Goal: Task Accomplishment & Management: Manage account settings

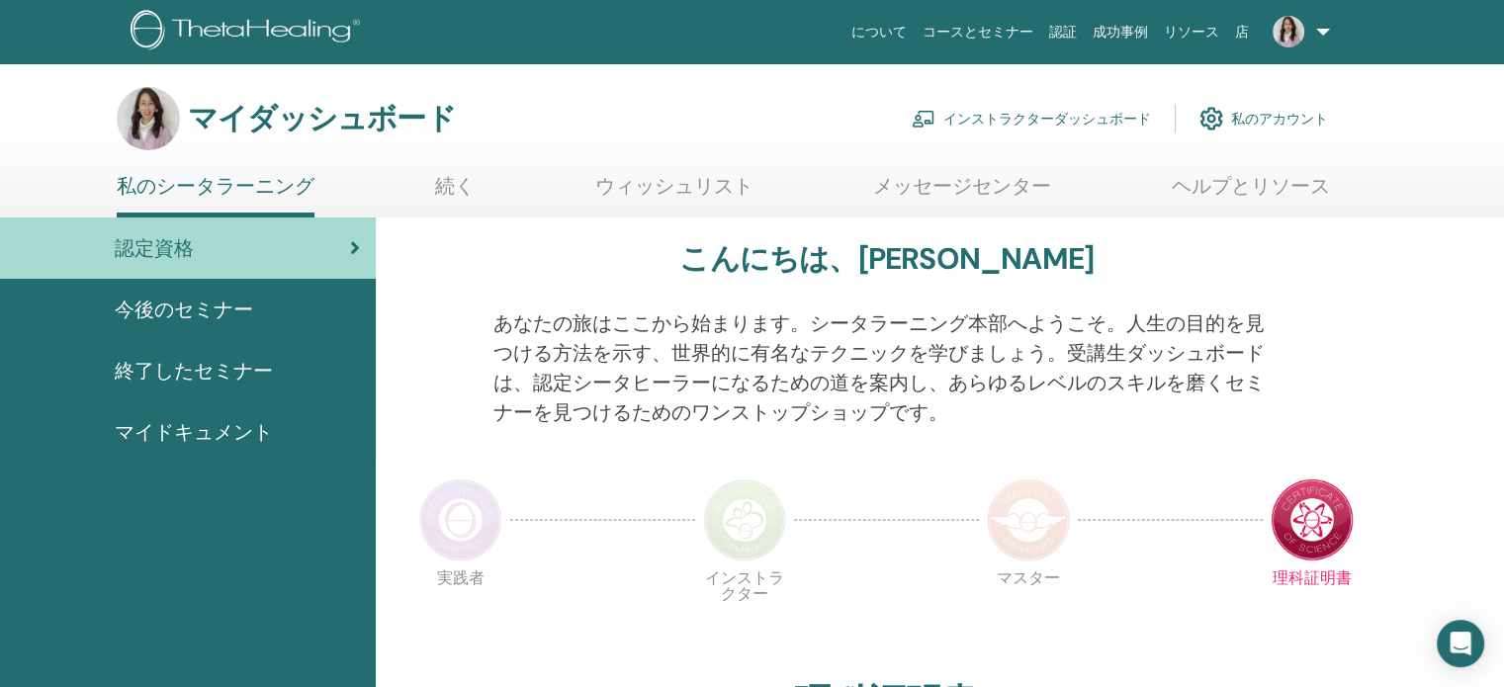
click at [1012, 115] on font "インストラクターダッシュボード" at bounding box center [1047, 120] width 208 height 18
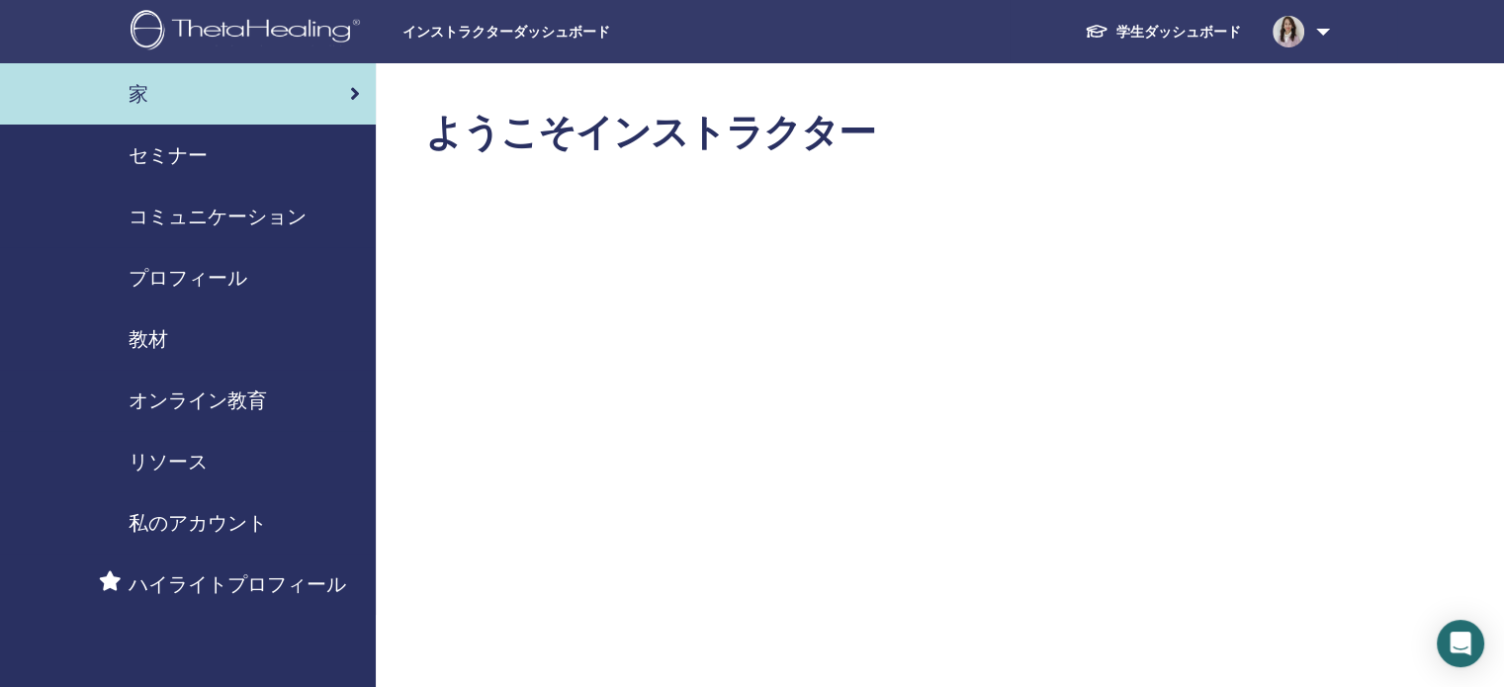
click at [190, 146] on font "セミナー" at bounding box center [168, 155] width 79 height 26
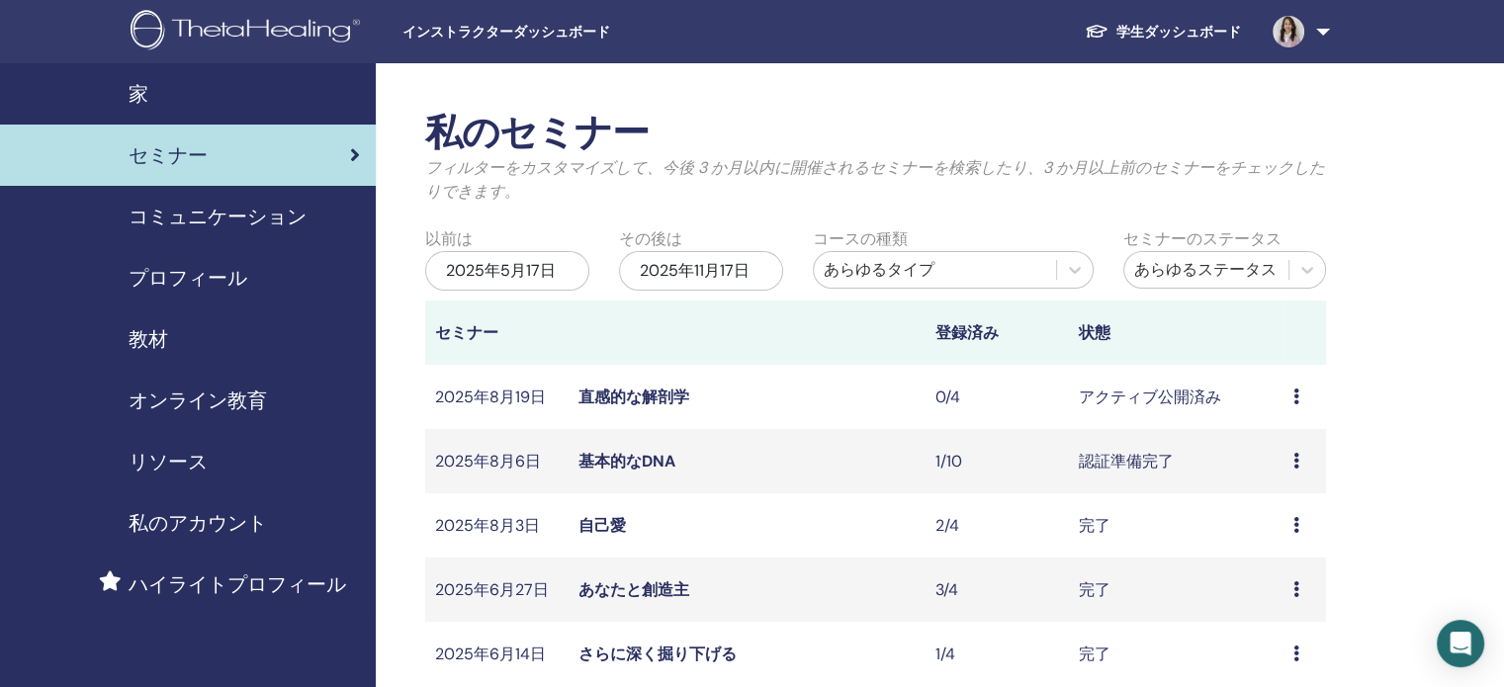
click at [638, 392] on font "直感的な解剖学" at bounding box center [633, 397] width 111 height 21
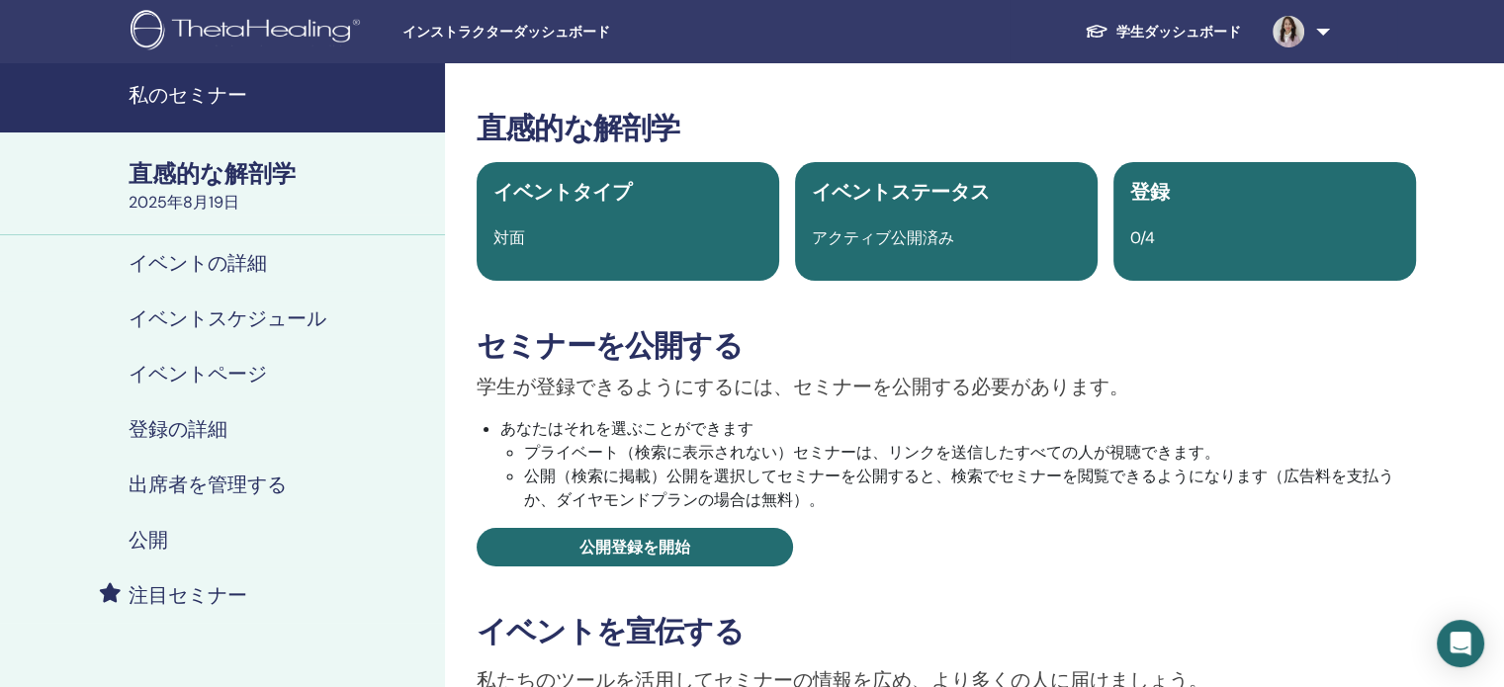
click at [194, 268] on font "イベントの詳細" at bounding box center [198, 263] width 138 height 26
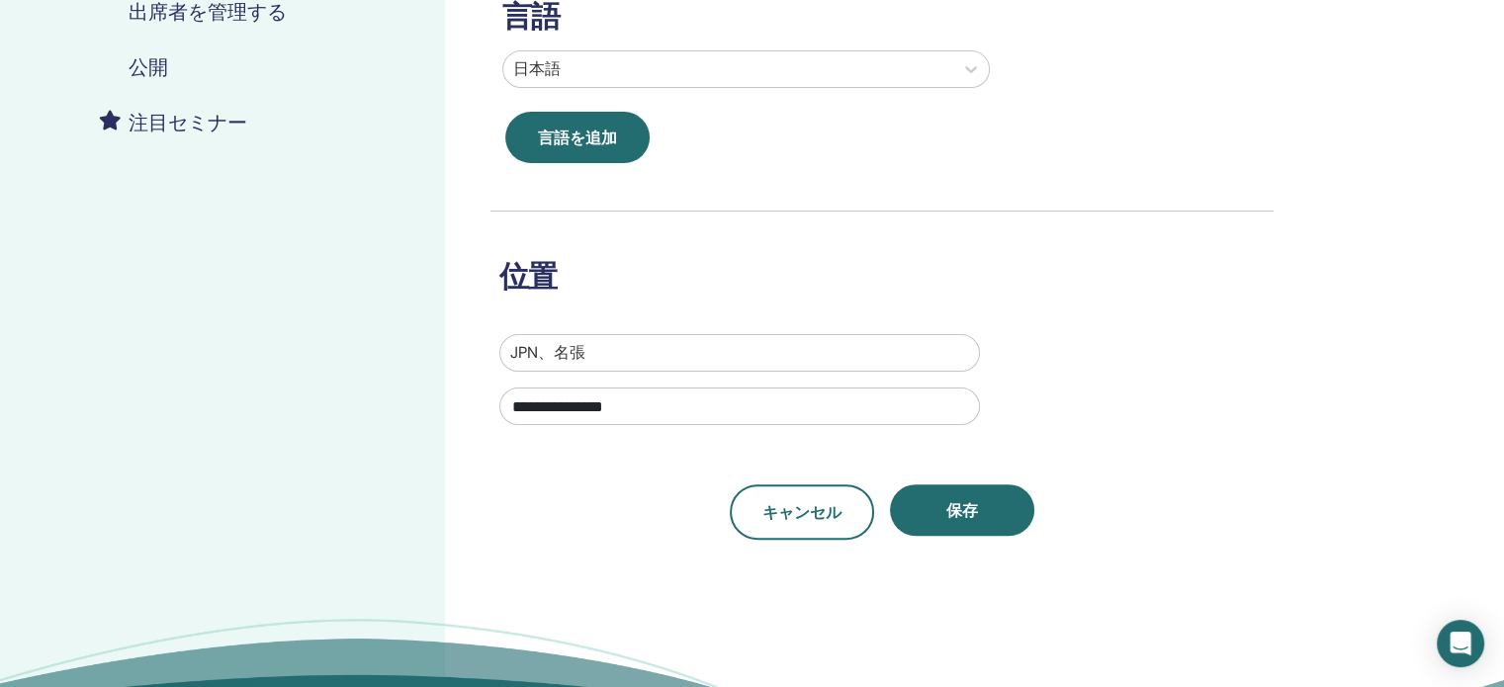
scroll to position [494, 0]
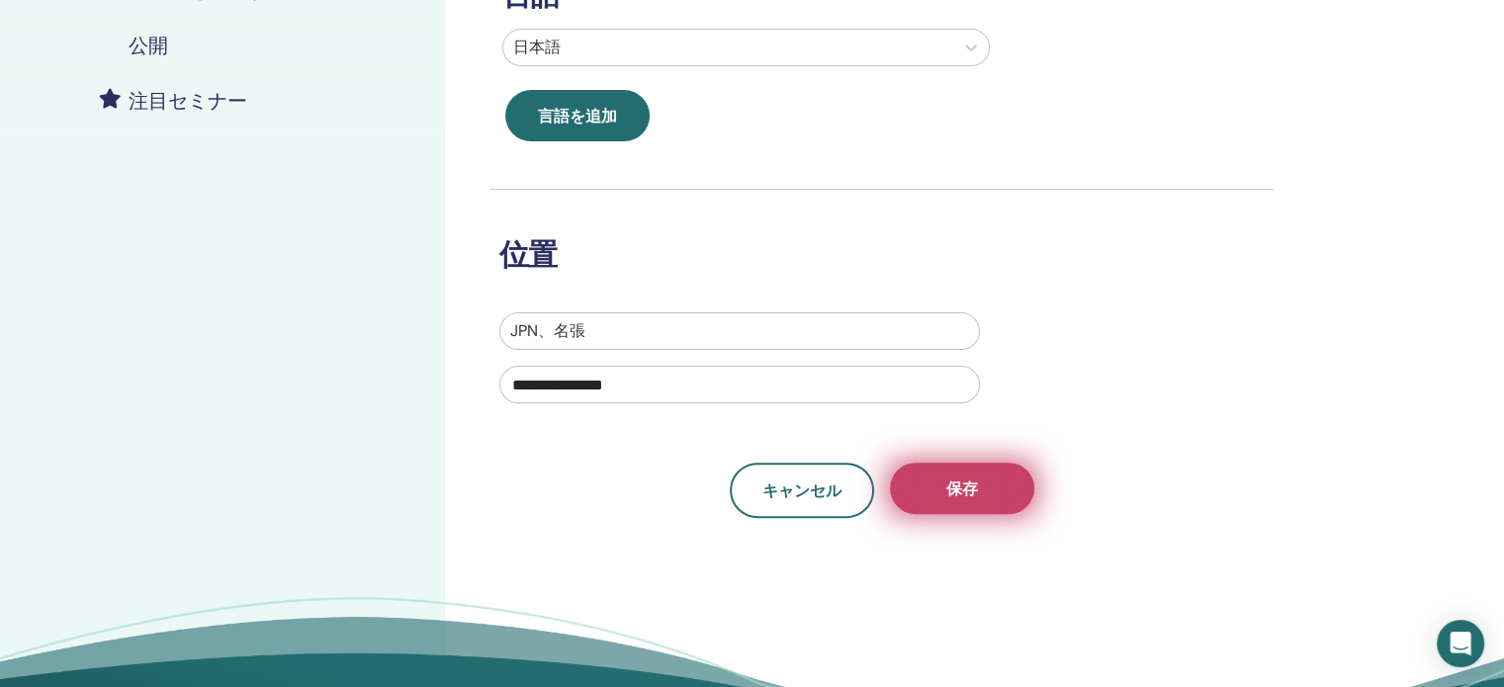
click at [989, 492] on button "保存" at bounding box center [962, 488] width 144 height 51
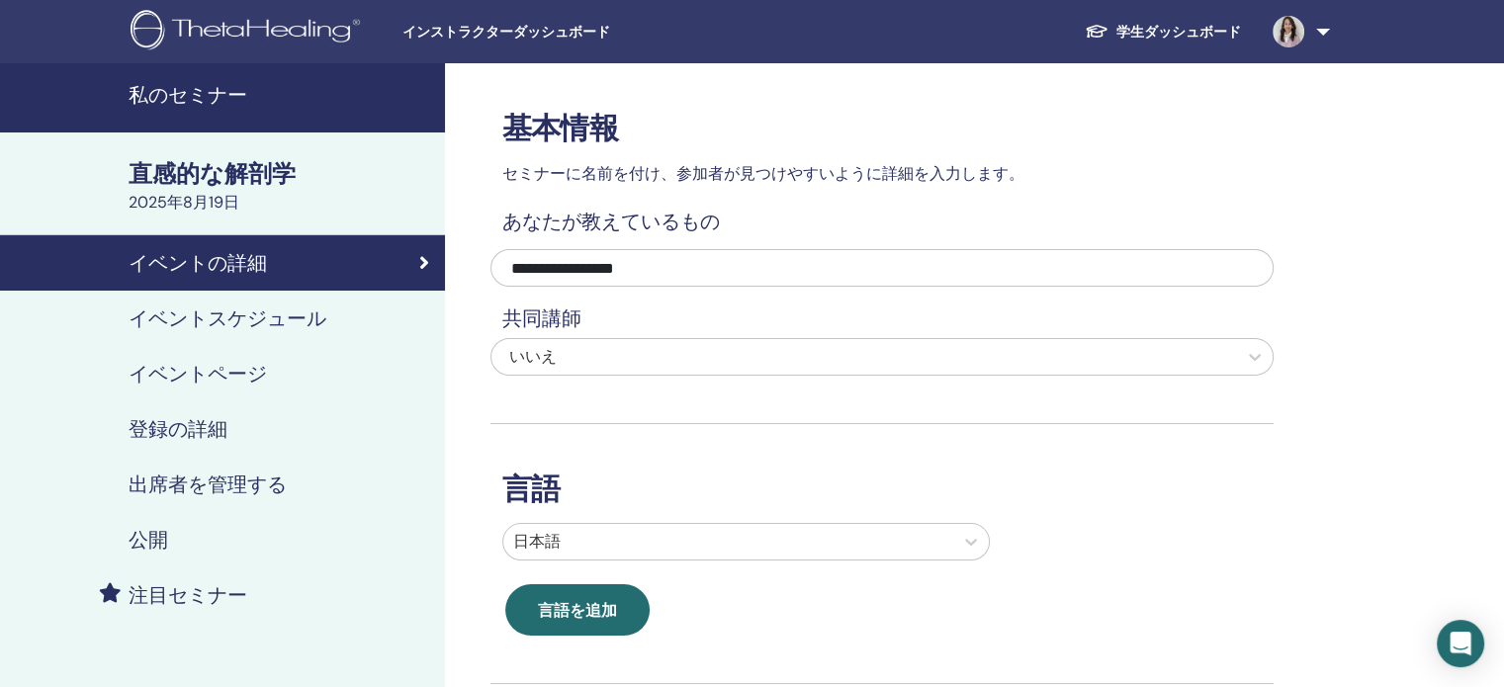
click at [167, 320] on font "イベントスケジュール" at bounding box center [228, 319] width 198 height 26
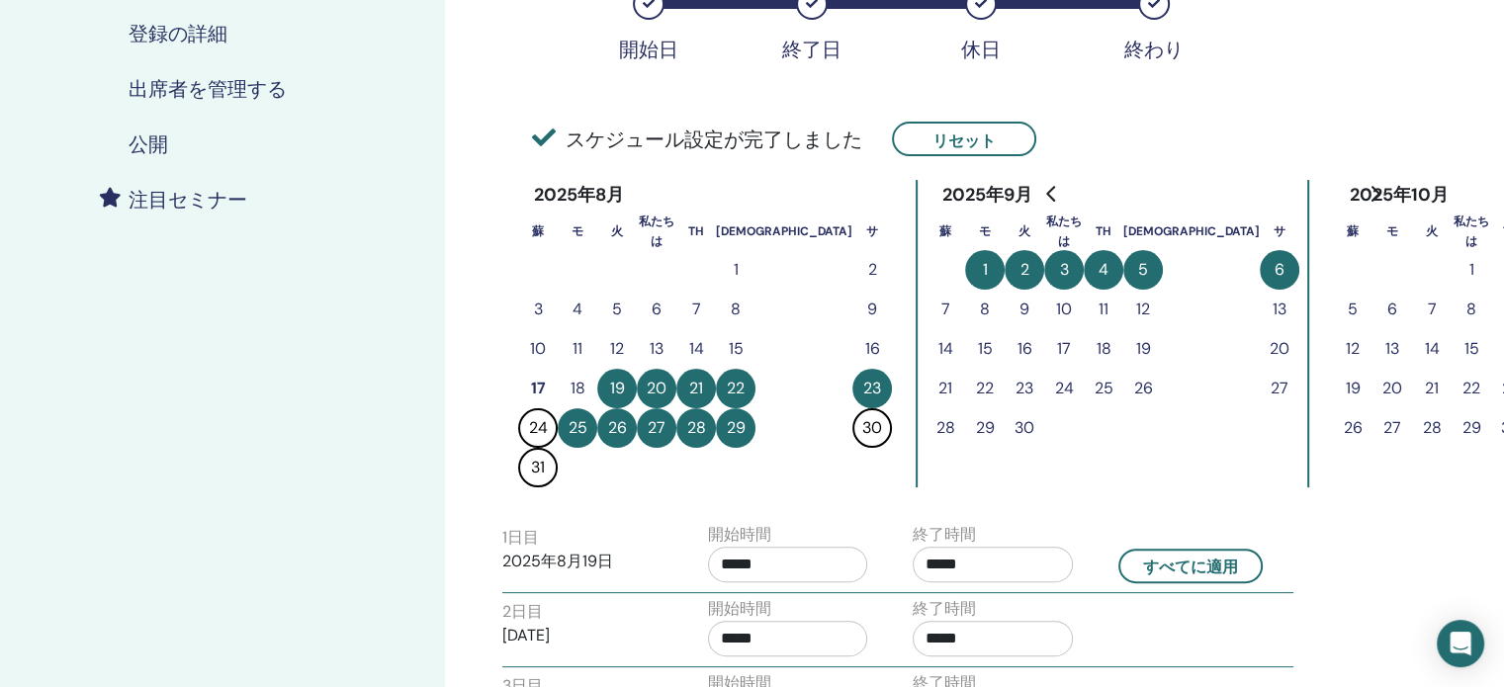
scroll to position [297, 0]
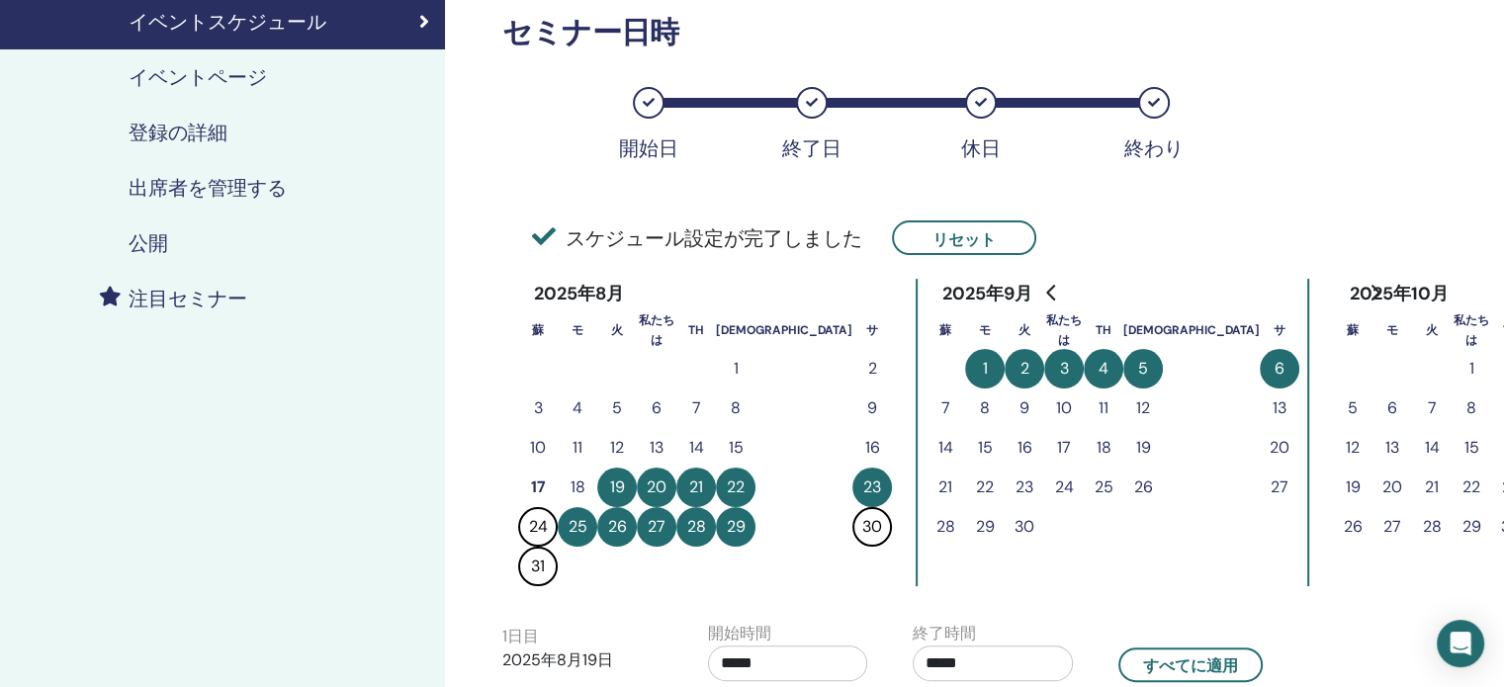
click at [193, 78] on font "イベントページ" at bounding box center [198, 77] width 138 height 26
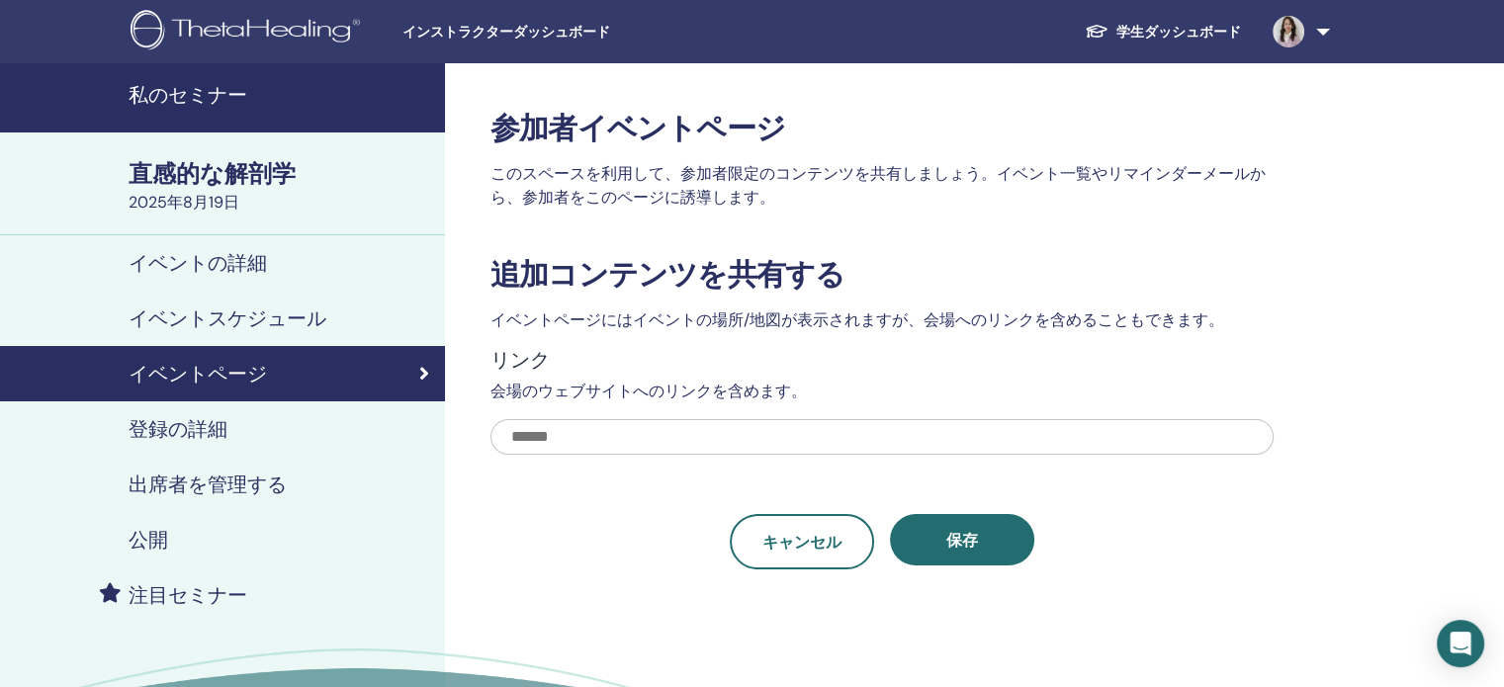
click at [198, 429] on font "登録の詳細" at bounding box center [178, 429] width 99 height 26
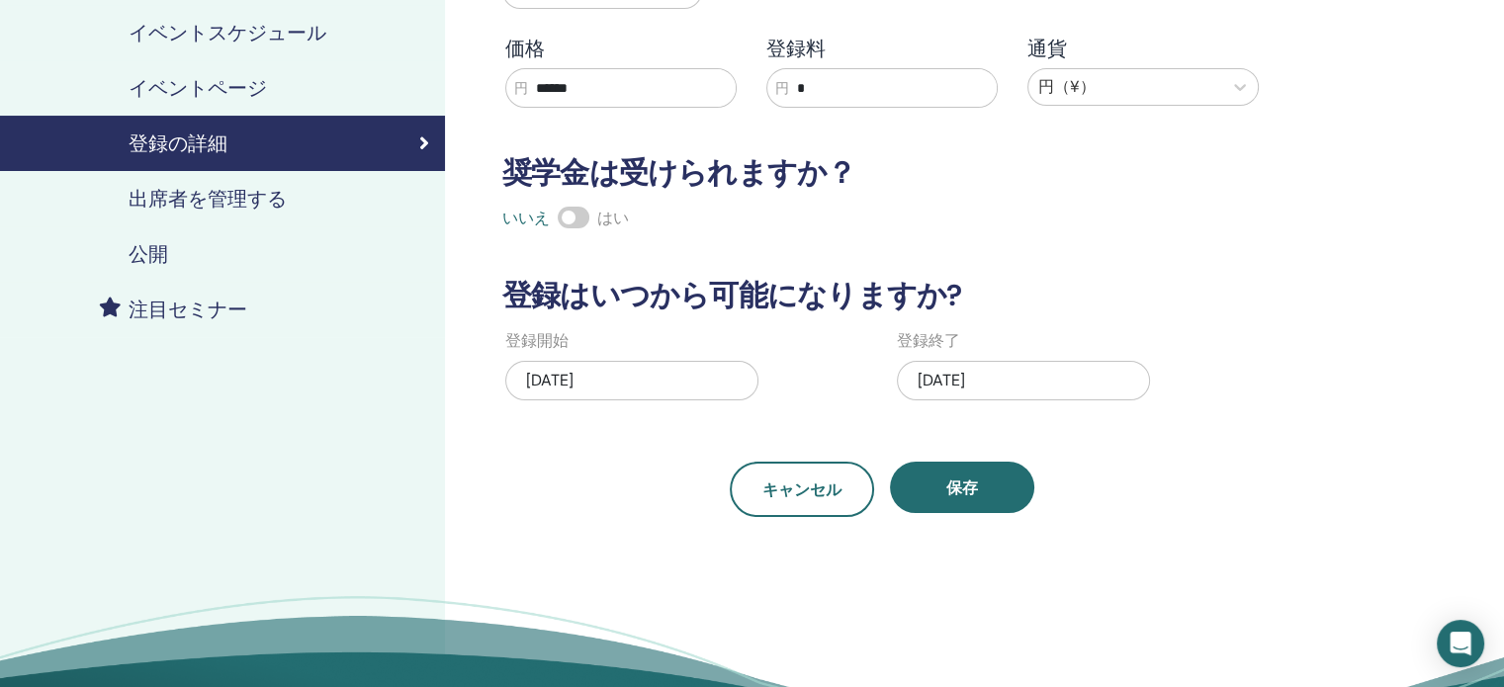
scroll to position [297, 0]
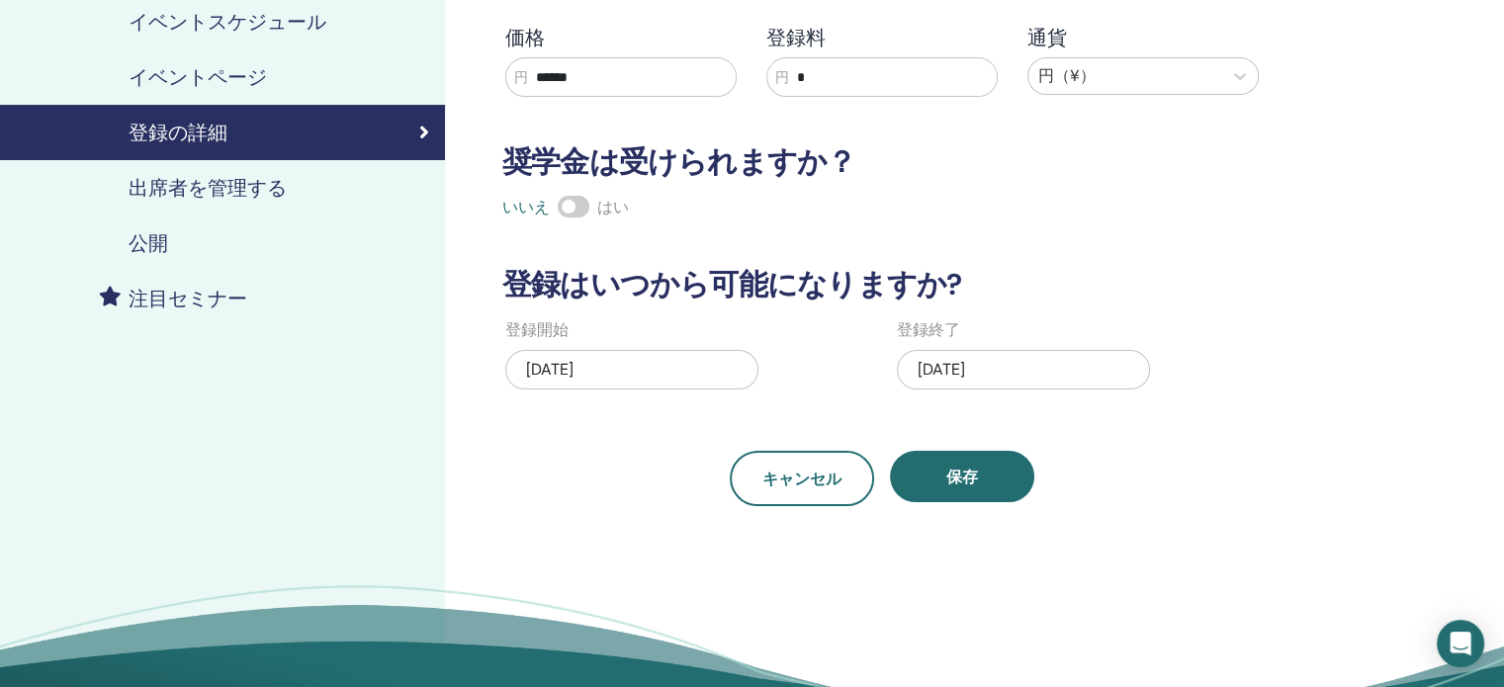
click at [218, 184] on font "出席者を管理する" at bounding box center [208, 188] width 158 height 26
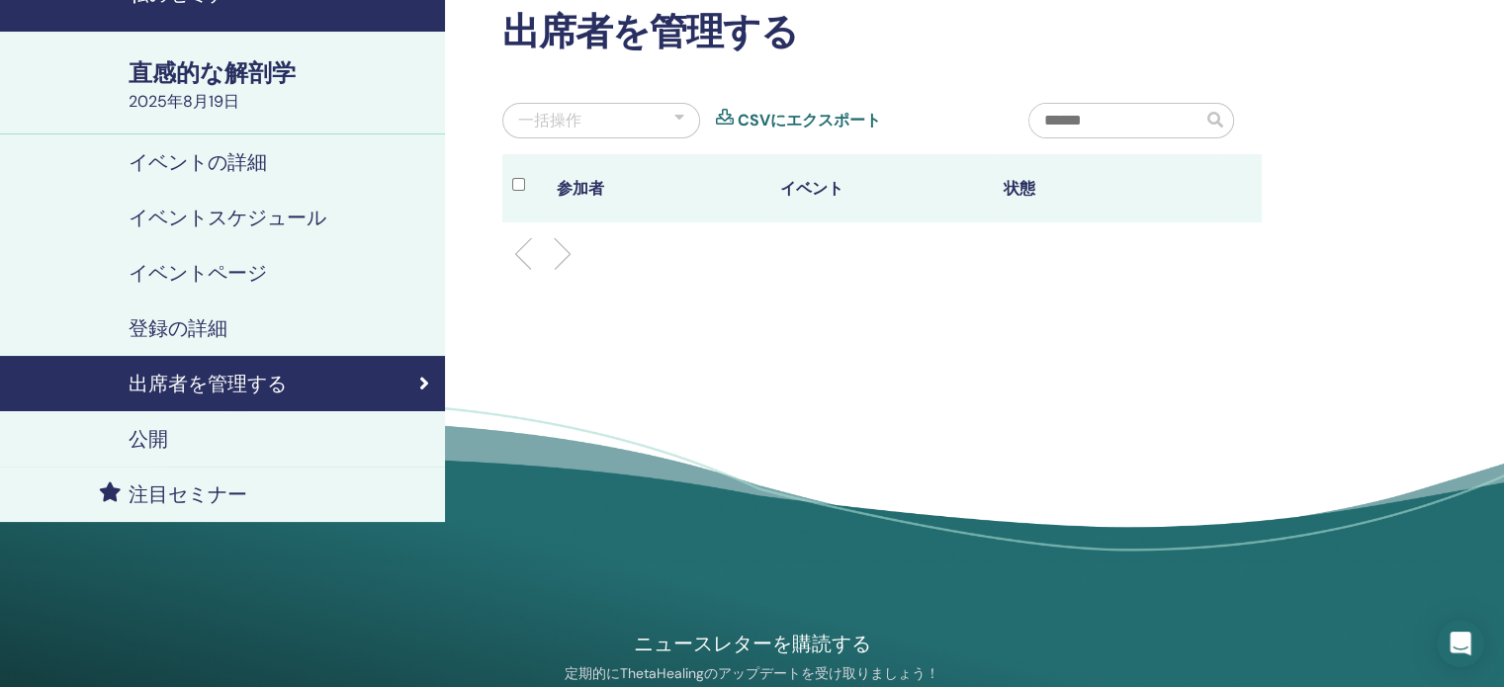
scroll to position [198, 0]
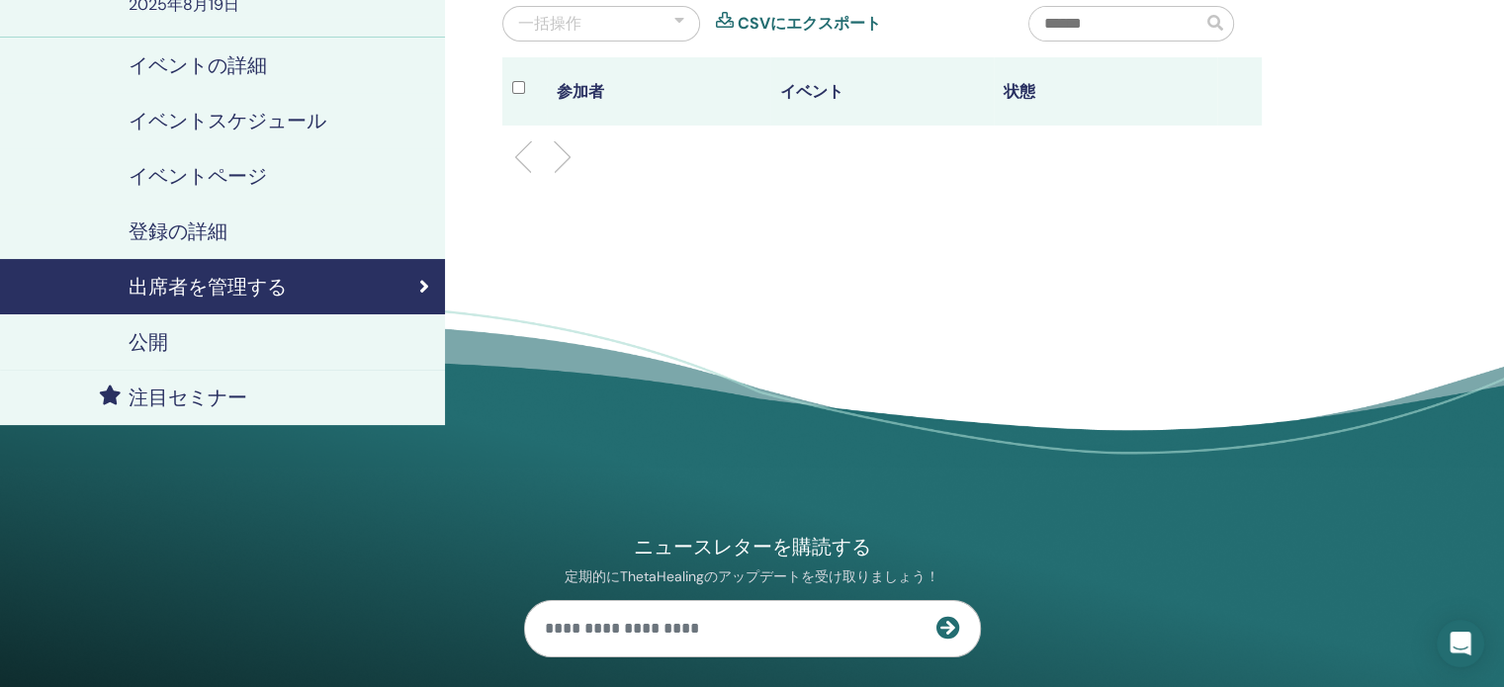
click at [158, 340] on font "公開" at bounding box center [149, 342] width 40 height 26
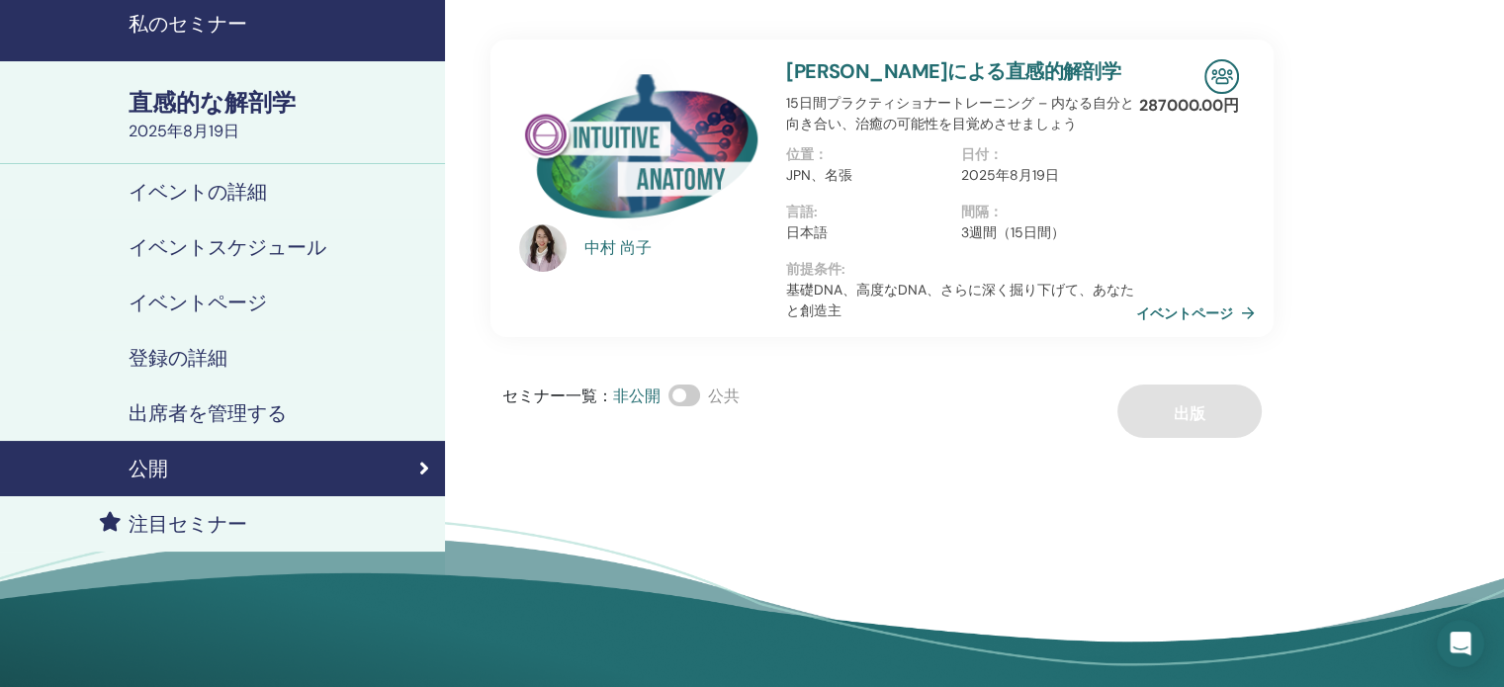
scroll to position [69, 0]
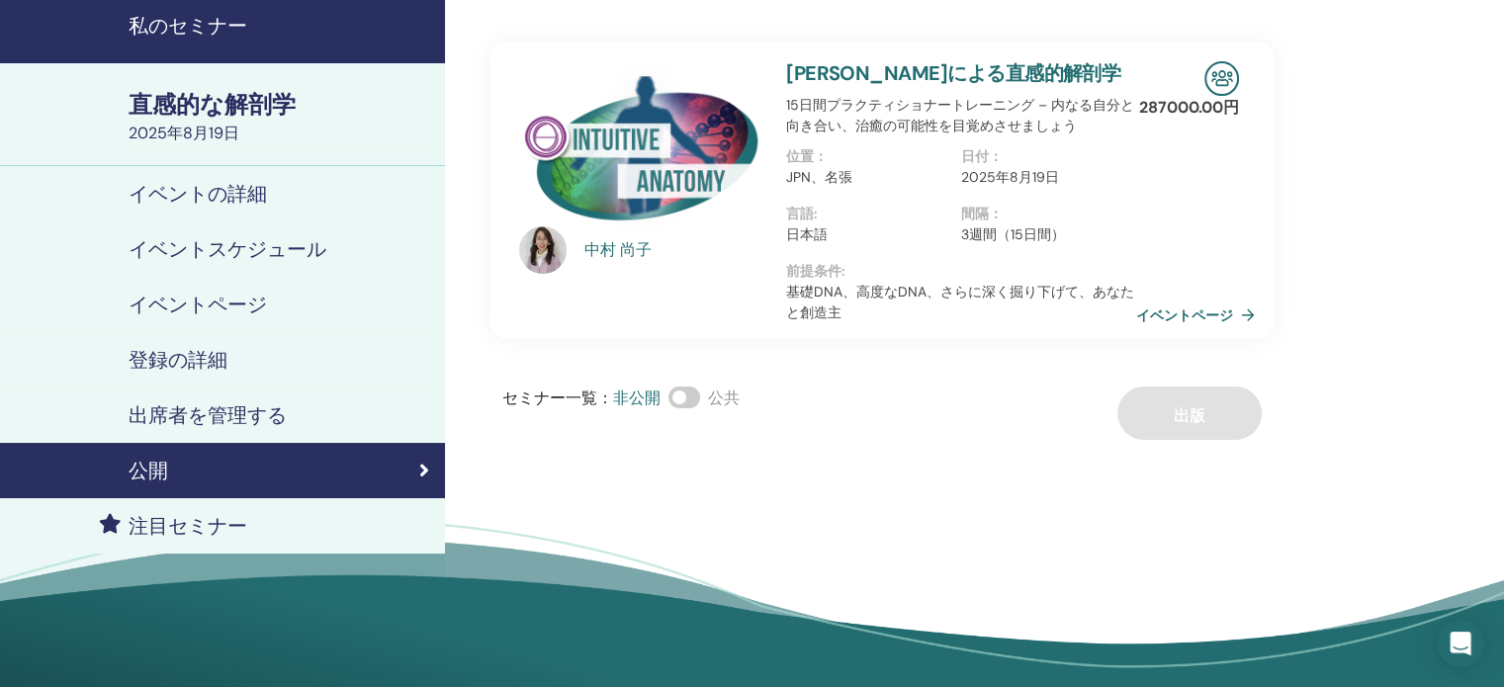
click at [207, 31] on font "私のセミナー" at bounding box center [188, 26] width 119 height 26
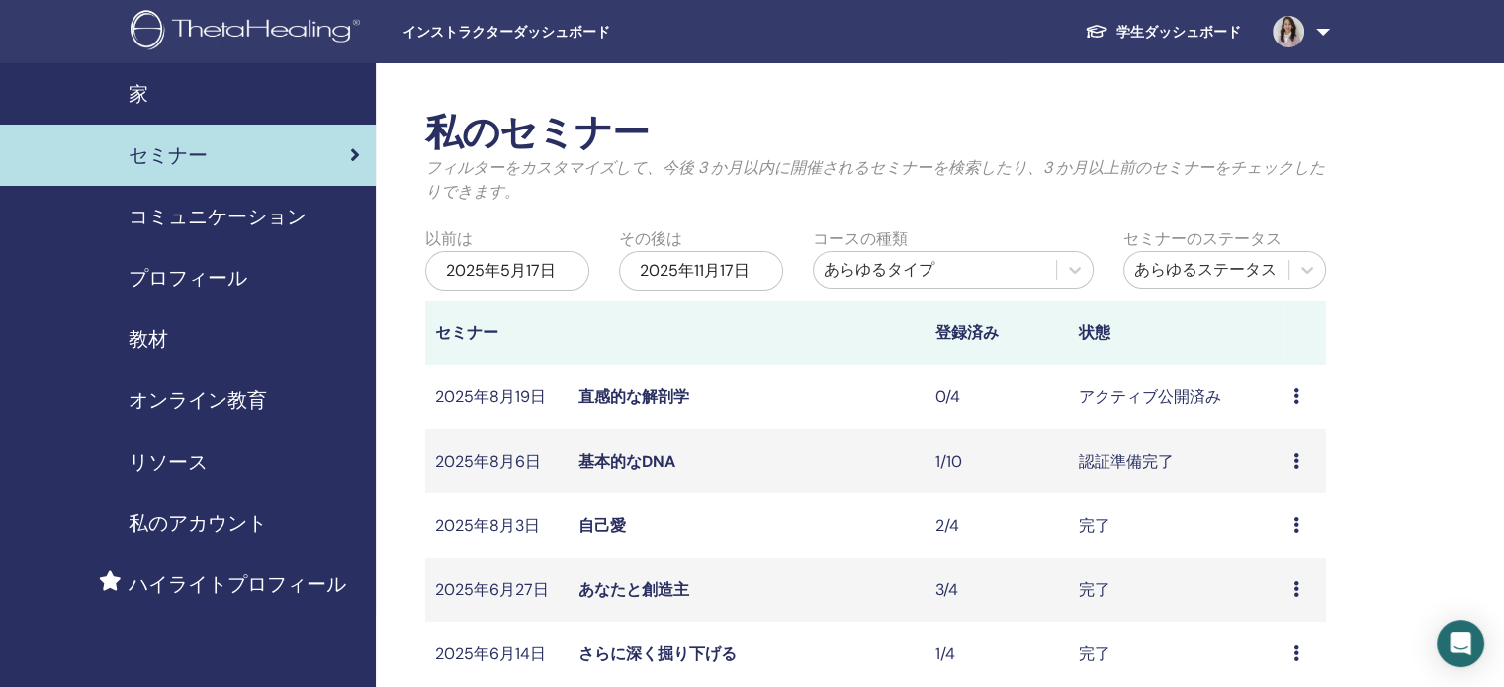
click at [649, 391] on font "直感的な解剖学" at bounding box center [633, 397] width 111 height 21
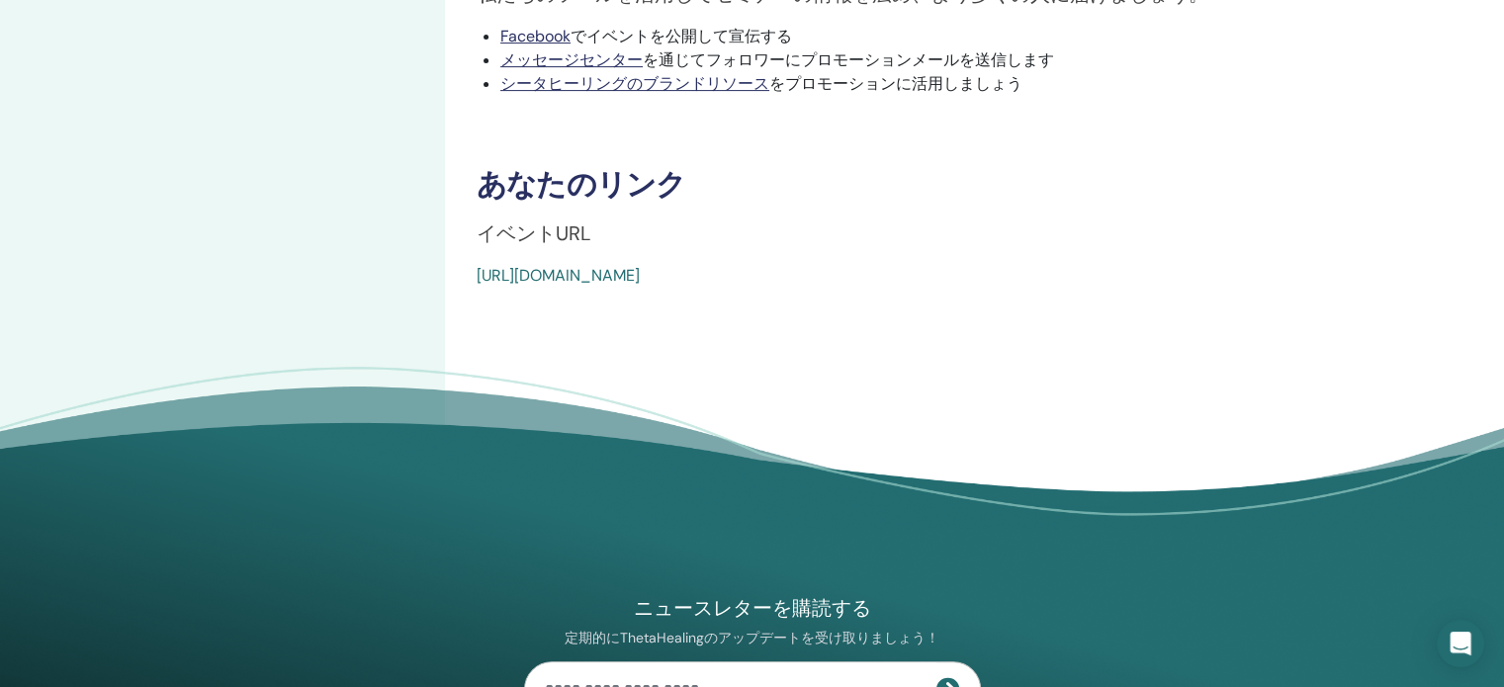
scroll to position [692, 0]
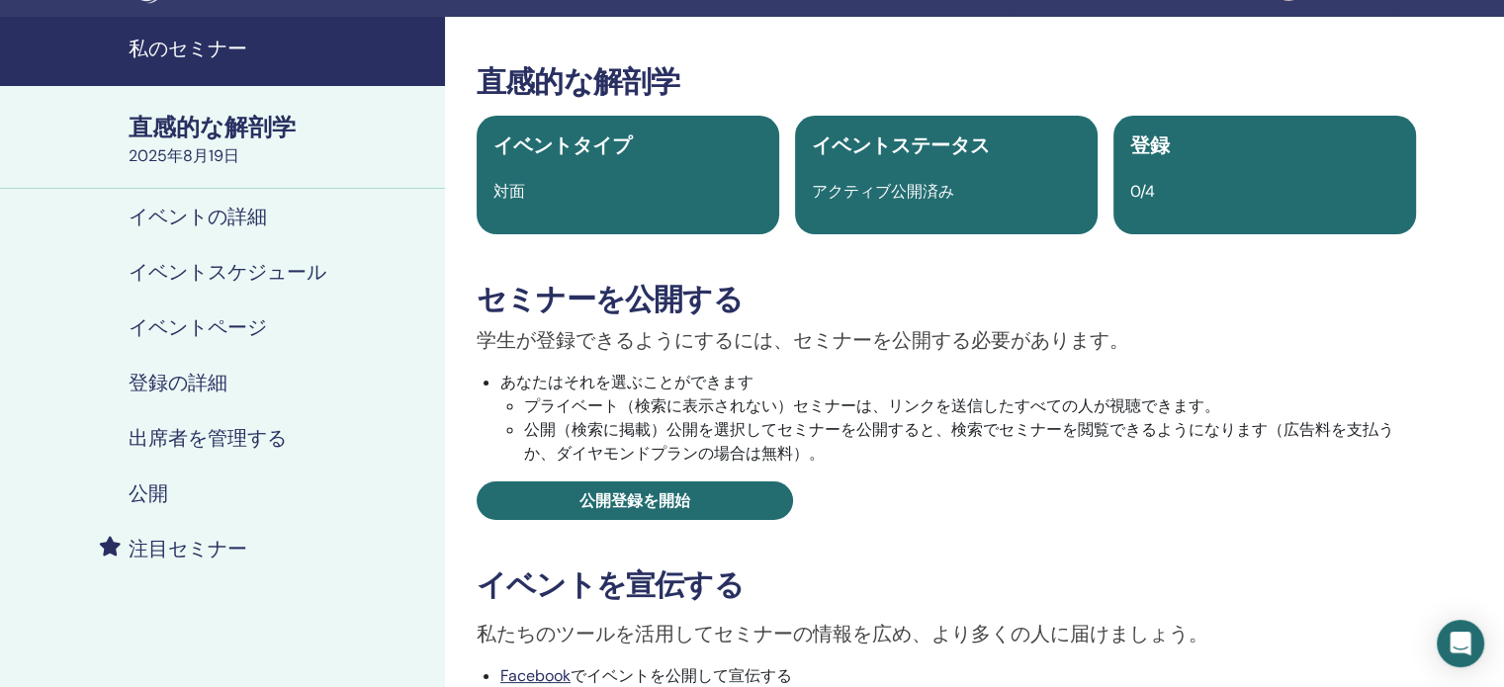
scroll to position [0, 0]
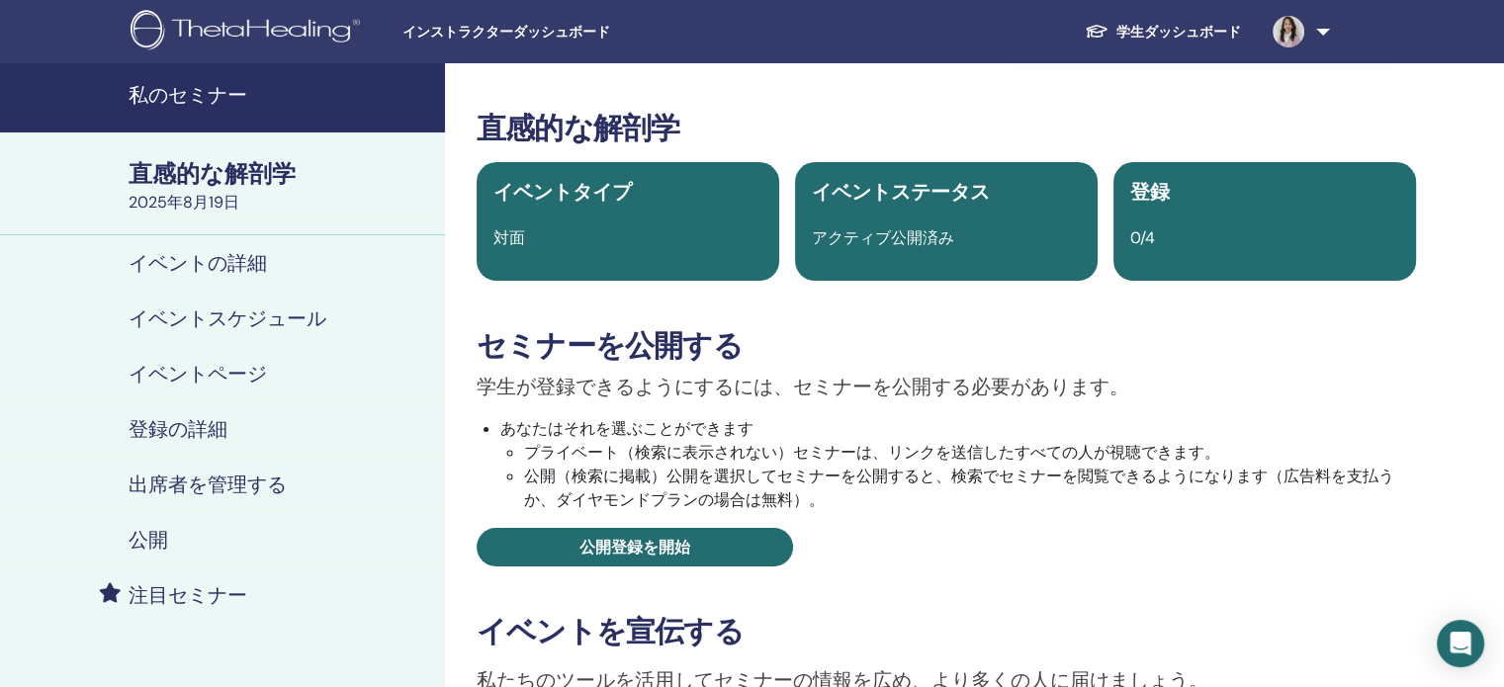
click at [190, 169] on font "直感的な解剖学" at bounding box center [212, 173] width 167 height 31
click at [577, 180] on font "イベントタイプ" at bounding box center [562, 192] width 138 height 26
click at [507, 241] on font "対面" at bounding box center [509, 237] width 32 height 21
click at [209, 265] on font "イベントの詳細" at bounding box center [198, 263] width 138 height 26
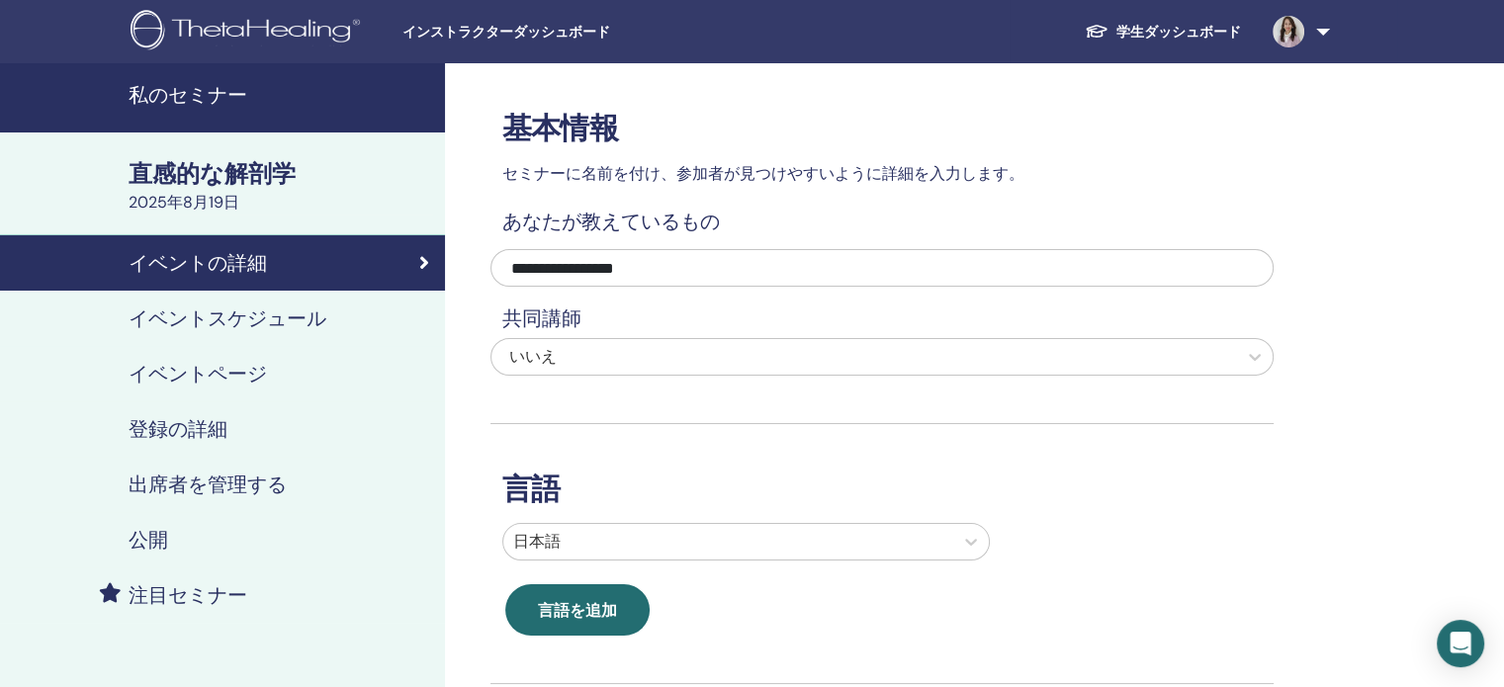
click at [281, 314] on font "イベントスケジュール" at bounding box center [228, 319] width 198 height 26
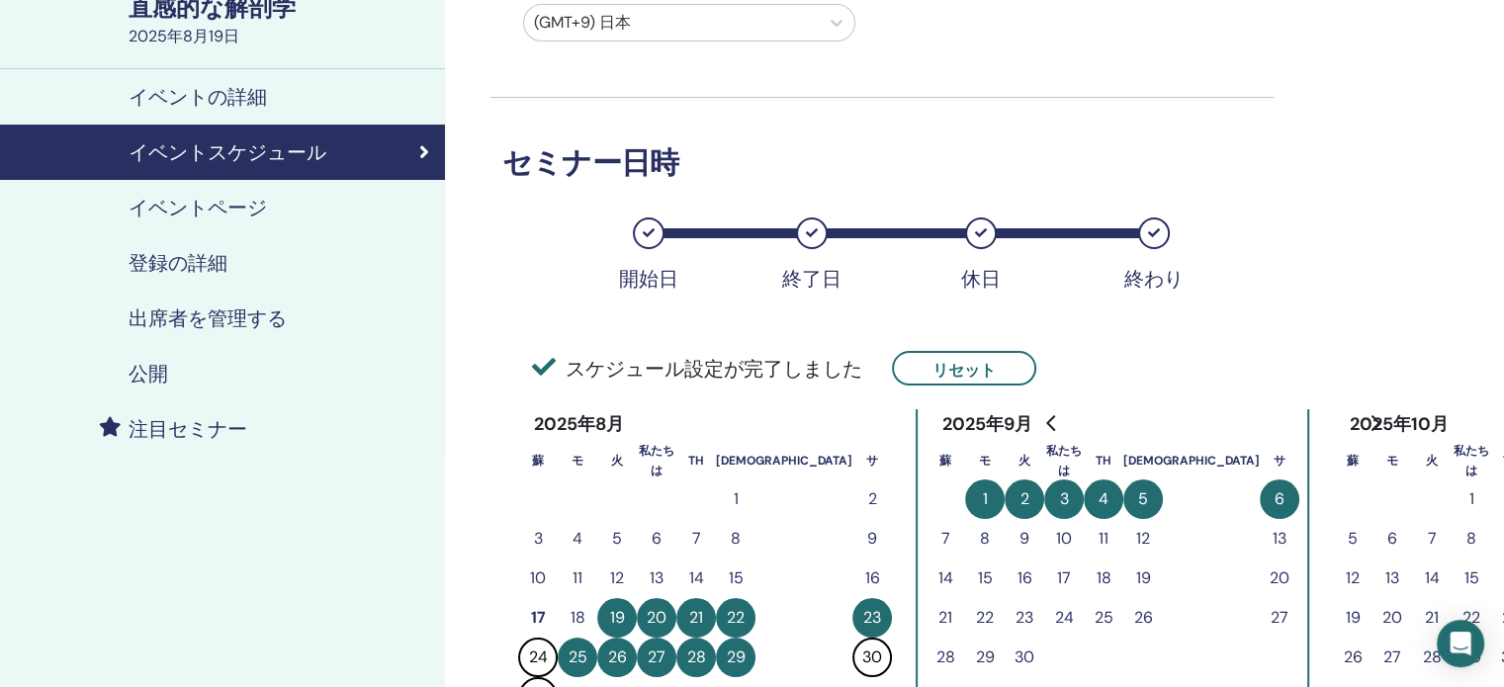
scroll to position [99, 0]
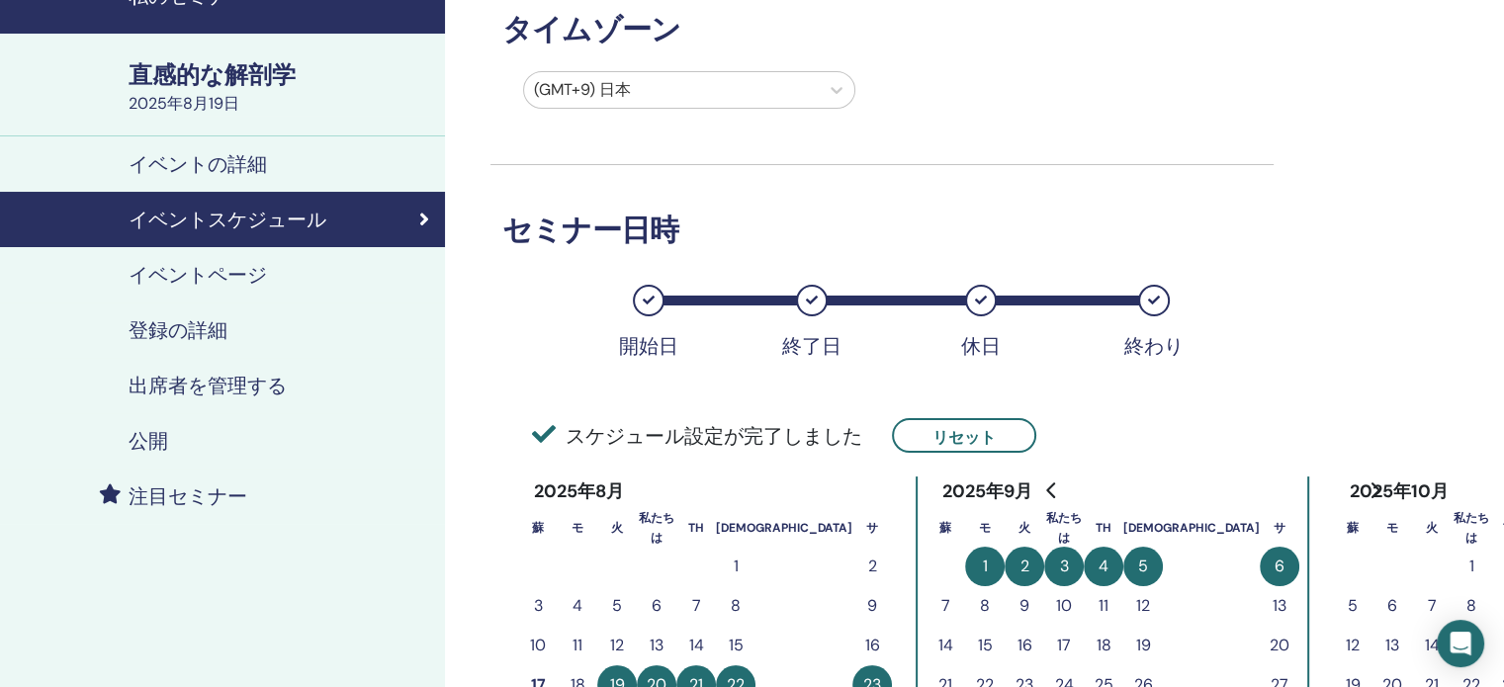
click at [219, 277] on font "イベントページ" at bounding box center [198, 275] width 138 height 26
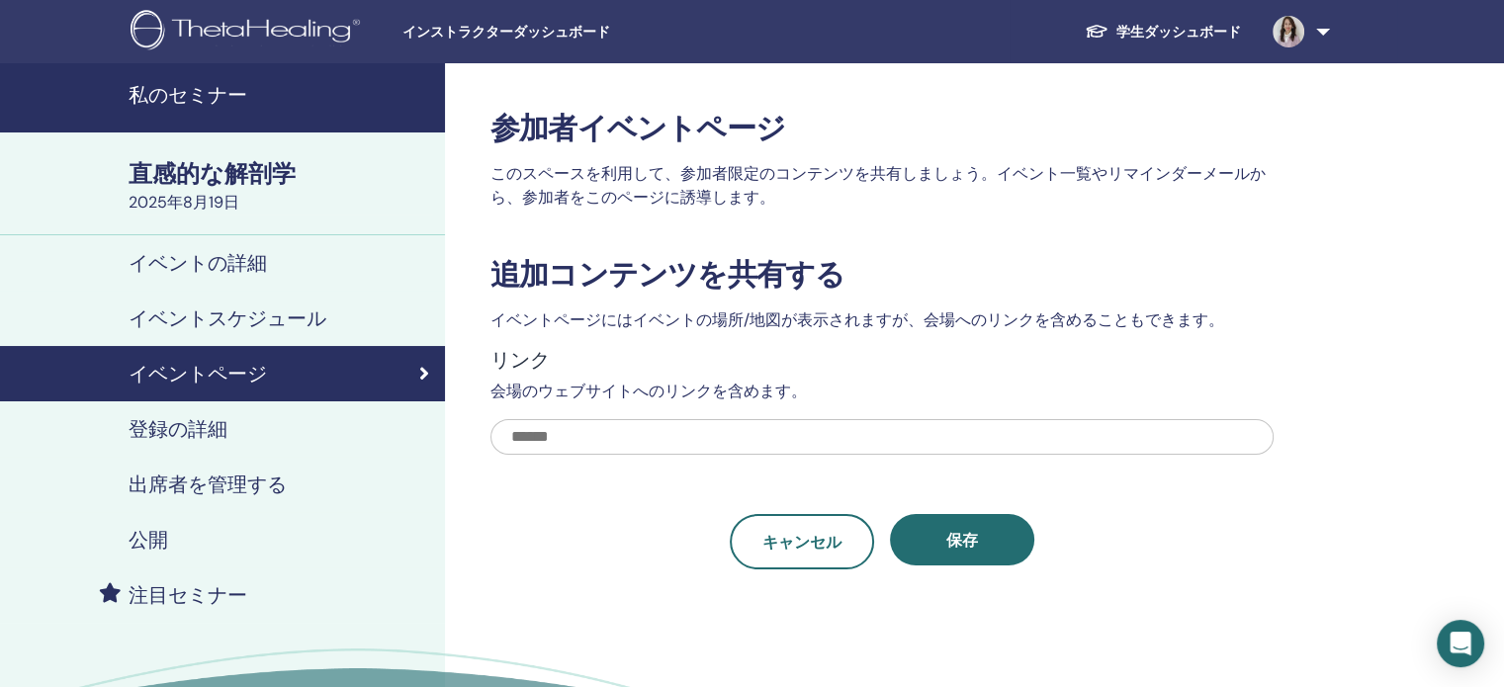
click at [151, 430] on font "登録の詳細" at bounding box center [178, 429] width 99 height 26
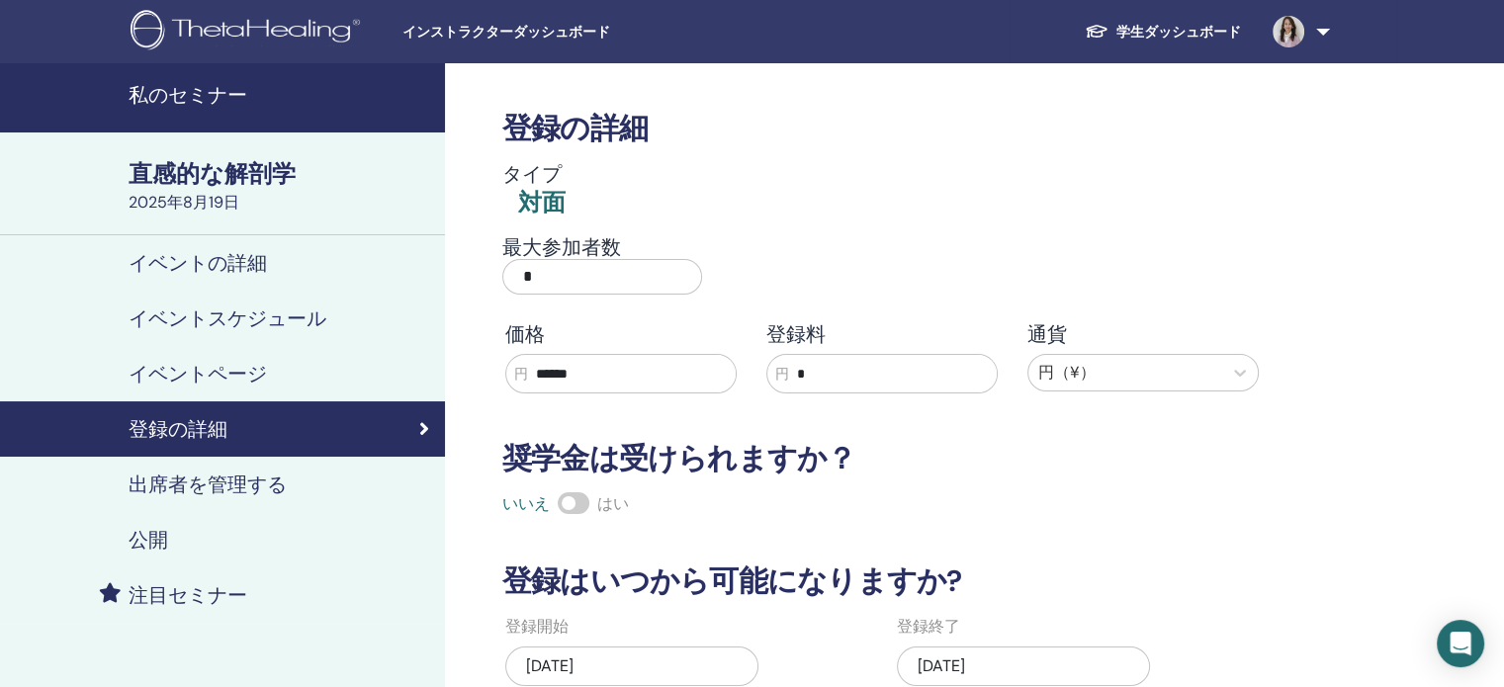
click at [542, 183] on font "タイプ" at bounding box center [531, 174] width 59 height 26
click at [178, 90] on font "私のセミナー" at bounding box center [188, 95] width 119 height 26
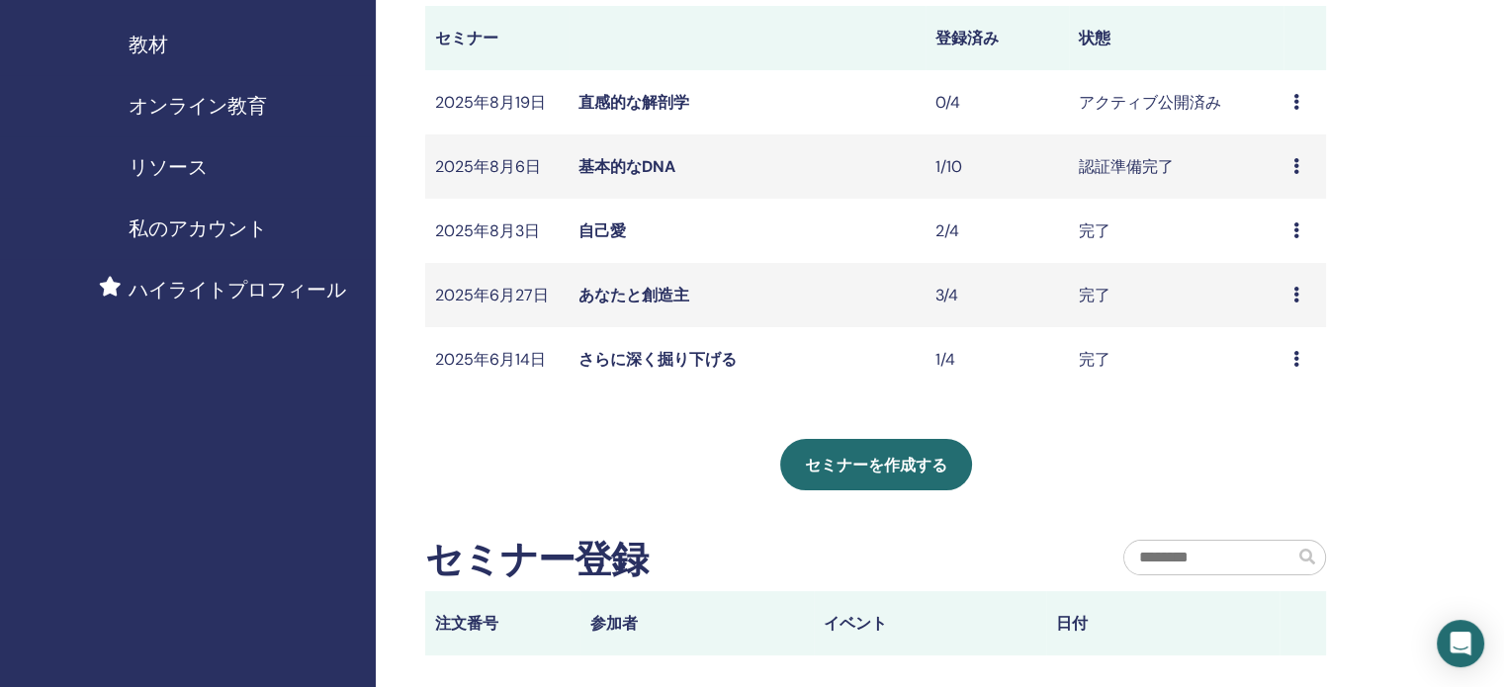
scroll to position [297, 0]
click at [1290, 103] on td "プレビュー 編集 参加者 キャンセル" at bounding box center [1304, 100] width 43 height 64
click at [1296, 103] on icon at bounding box center [1296, 100] width 6 height 16
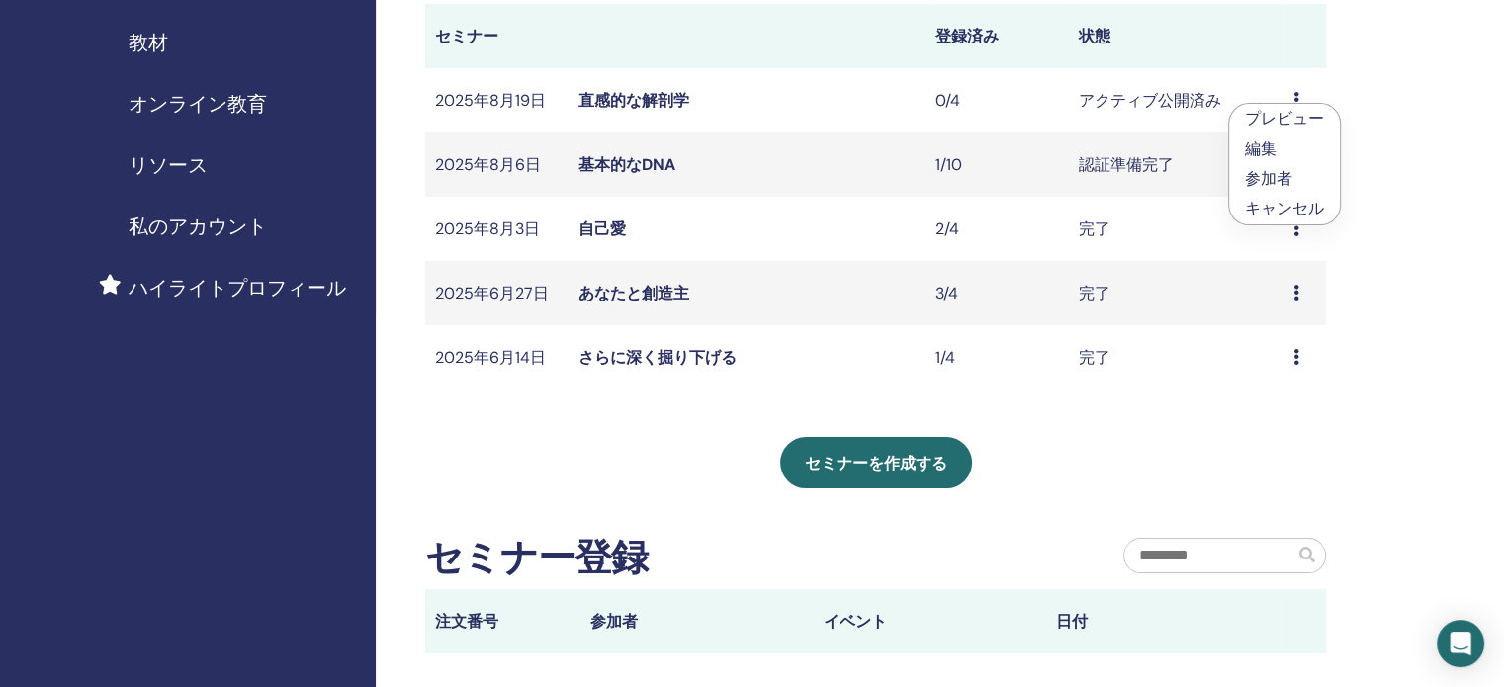
click at [1261, 146] on font "編集" at bounding box center [1261, 148] width 32 height 21
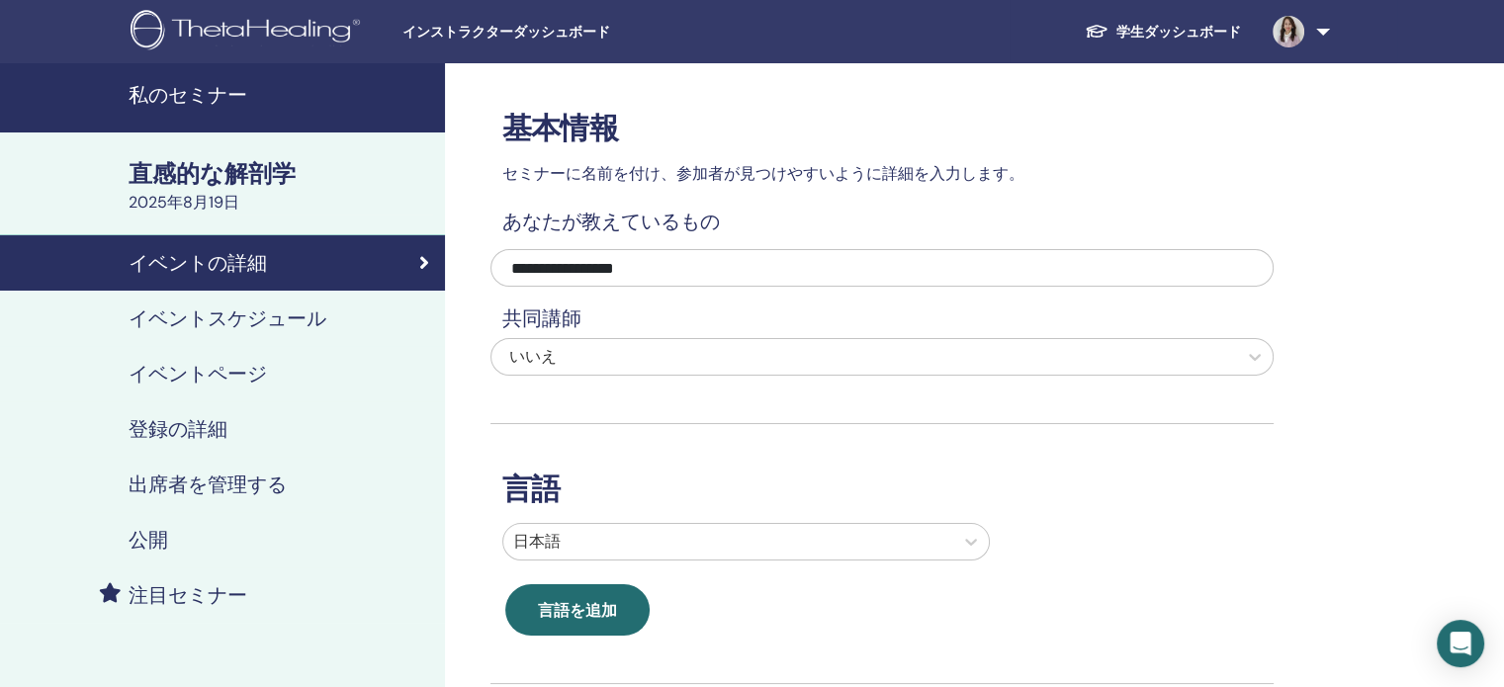
click at [212, 309] on font "イベントスケジュール" at bounding box center [228, 319] width 198 height 26
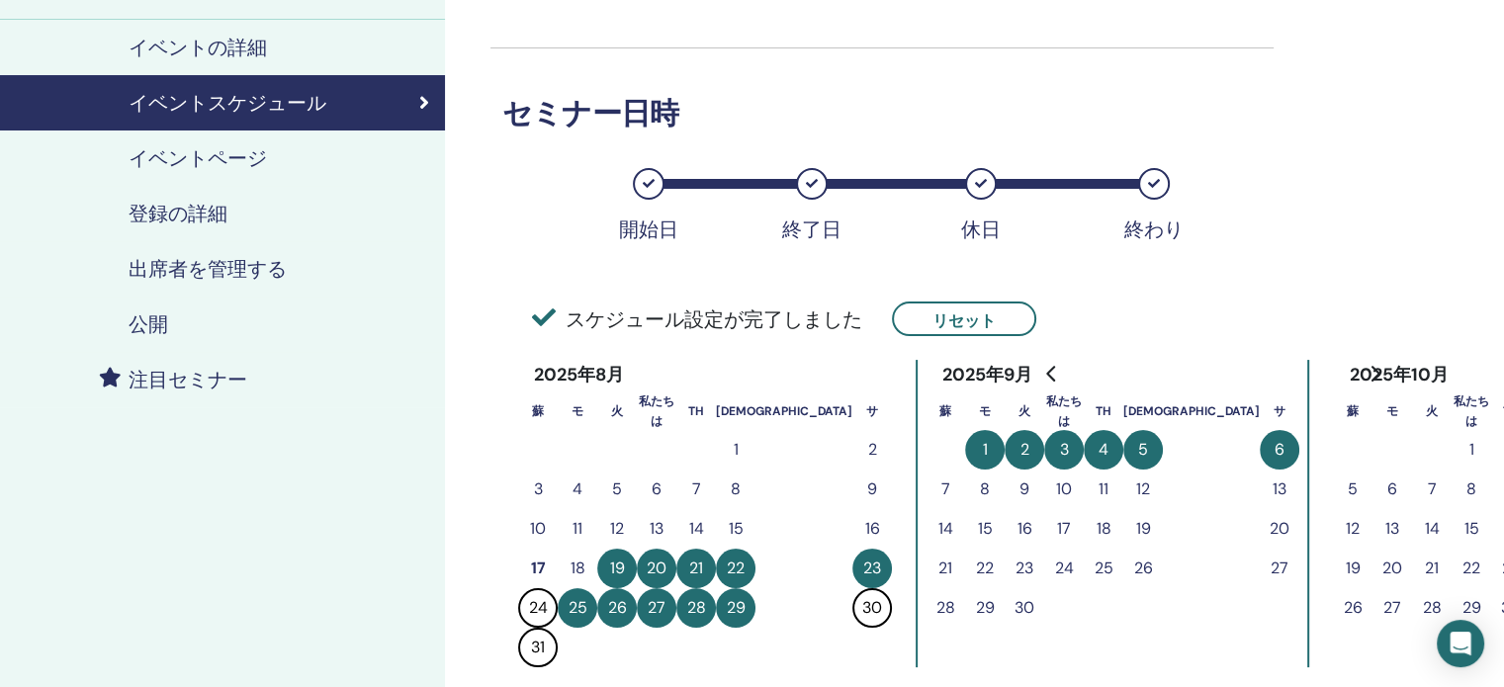
scroll to position [198, 0]
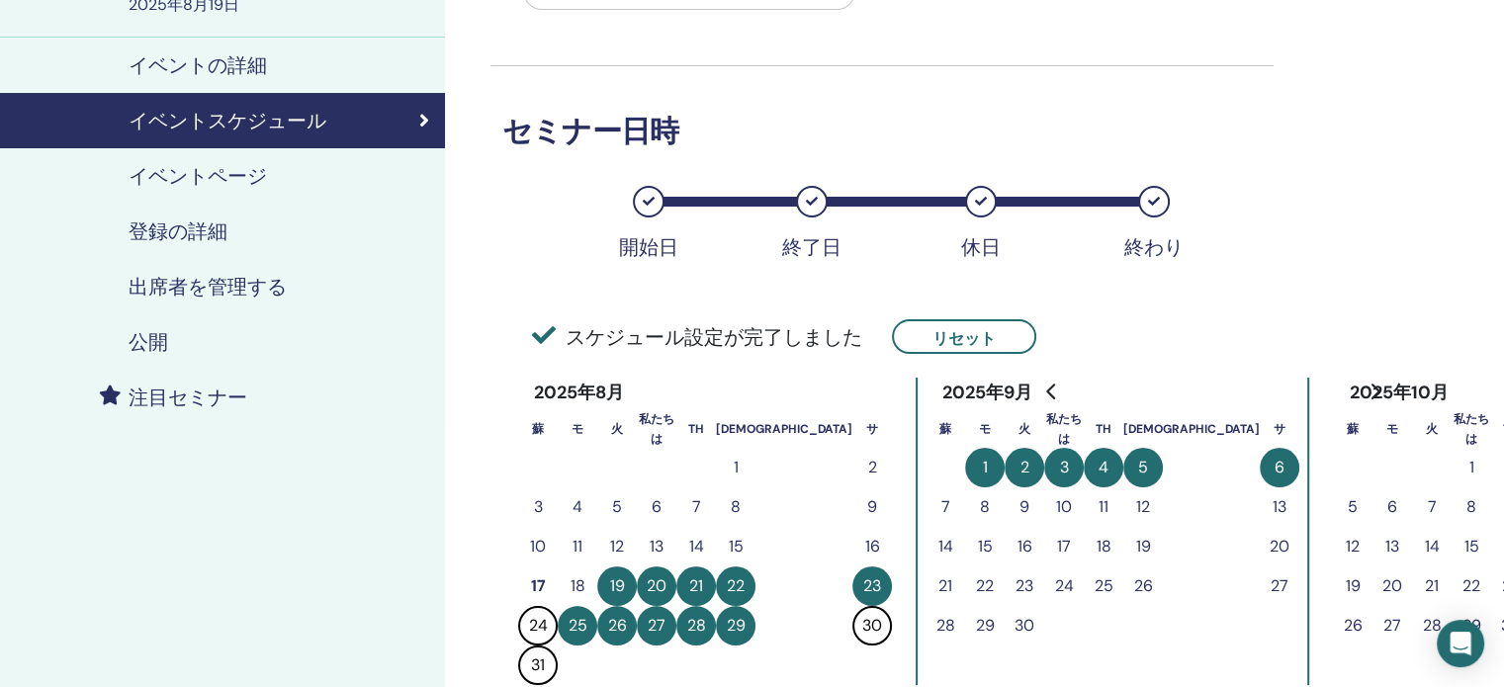
click at [229, 177] on font "イベントページ" at bounding box center [198, 176] width 138 height 26
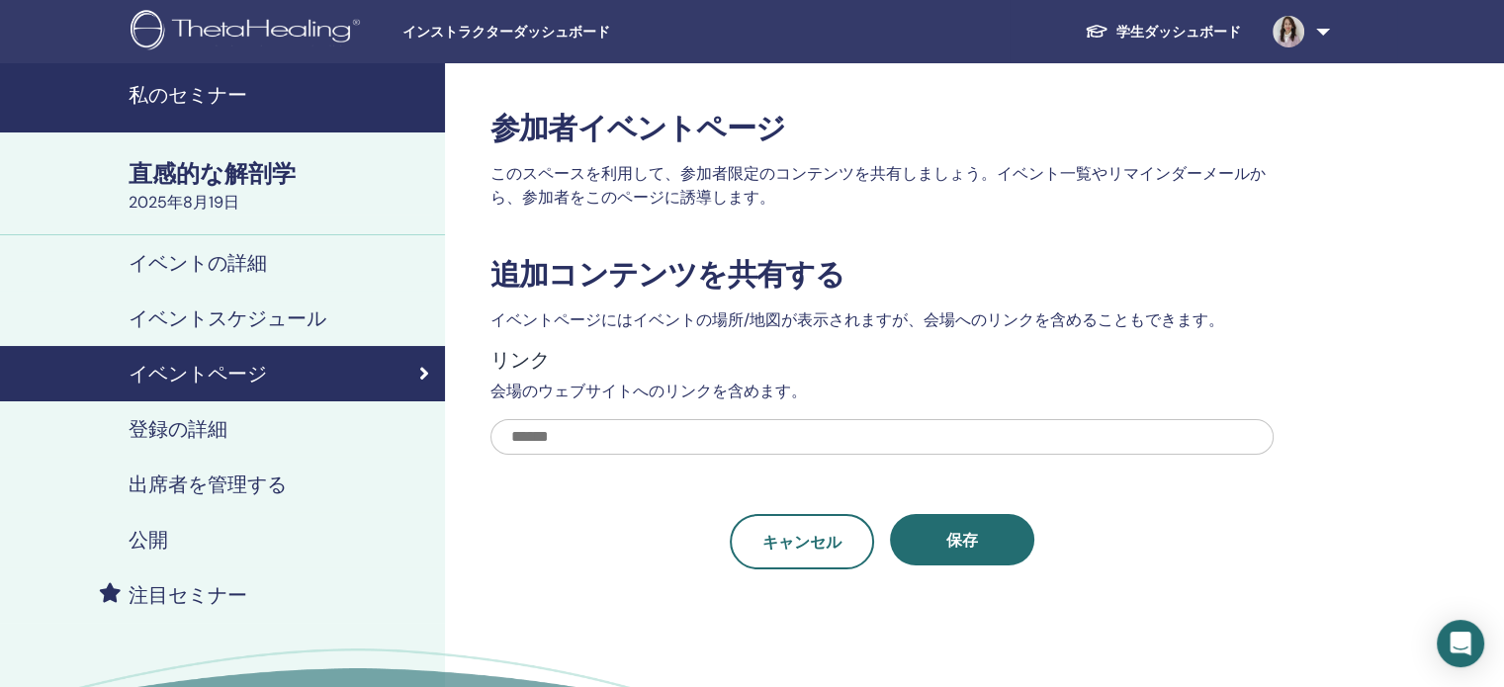
click at [198, 423] on font "登録の詳細" at bounding box center [178, 429] width 99 height 26
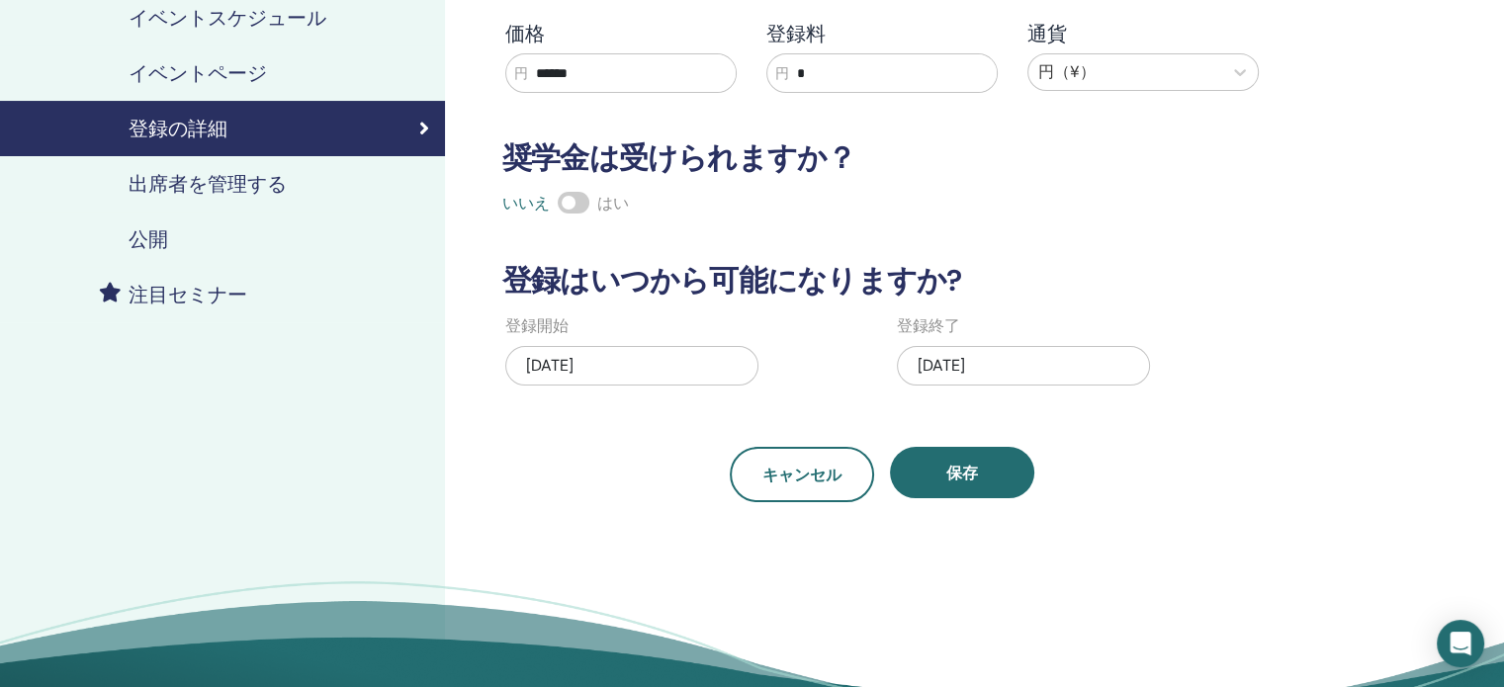
scroll to position [198, 0]
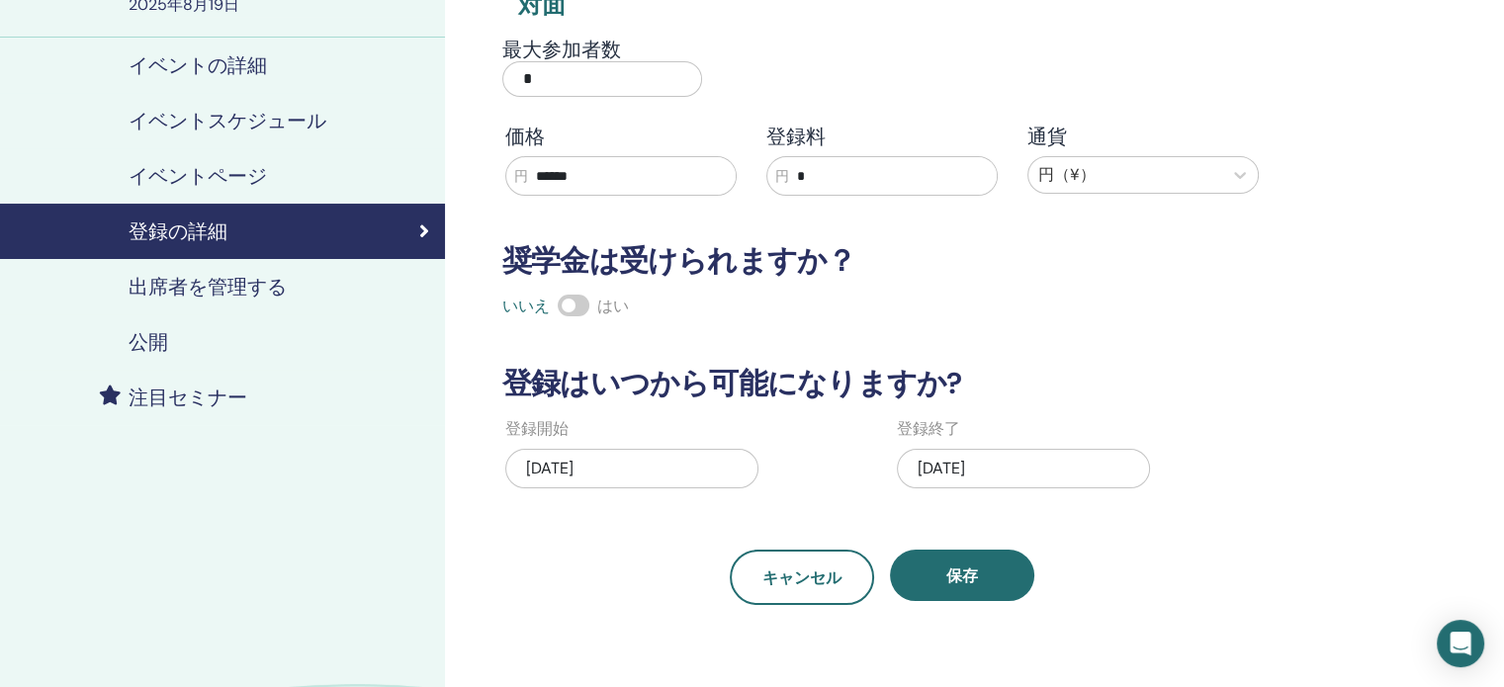
click at [195, 283] on font "出席者を管理する" at bounding box center [208, 287] width 158 height 26
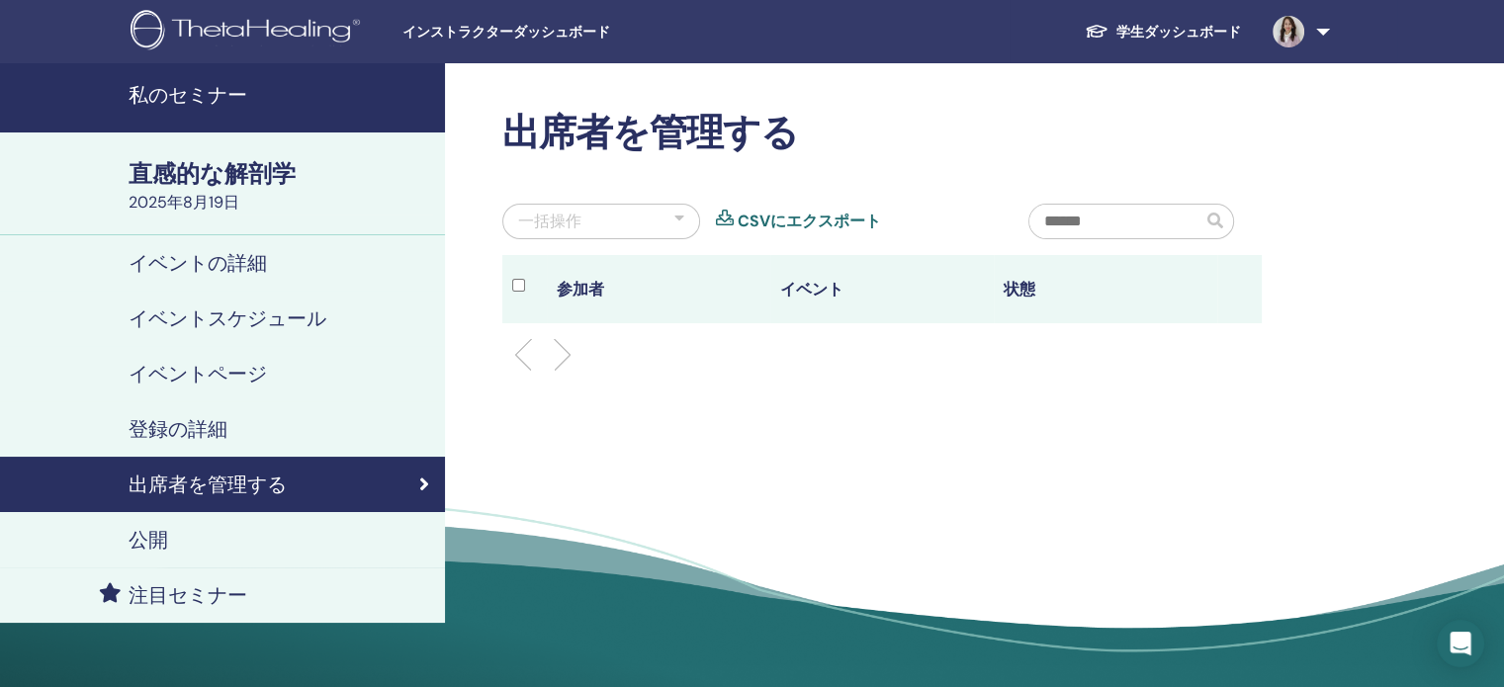
click at [205, 259] on font "イベントの詳細" at bounding box center [198, 263] width 138 height 26
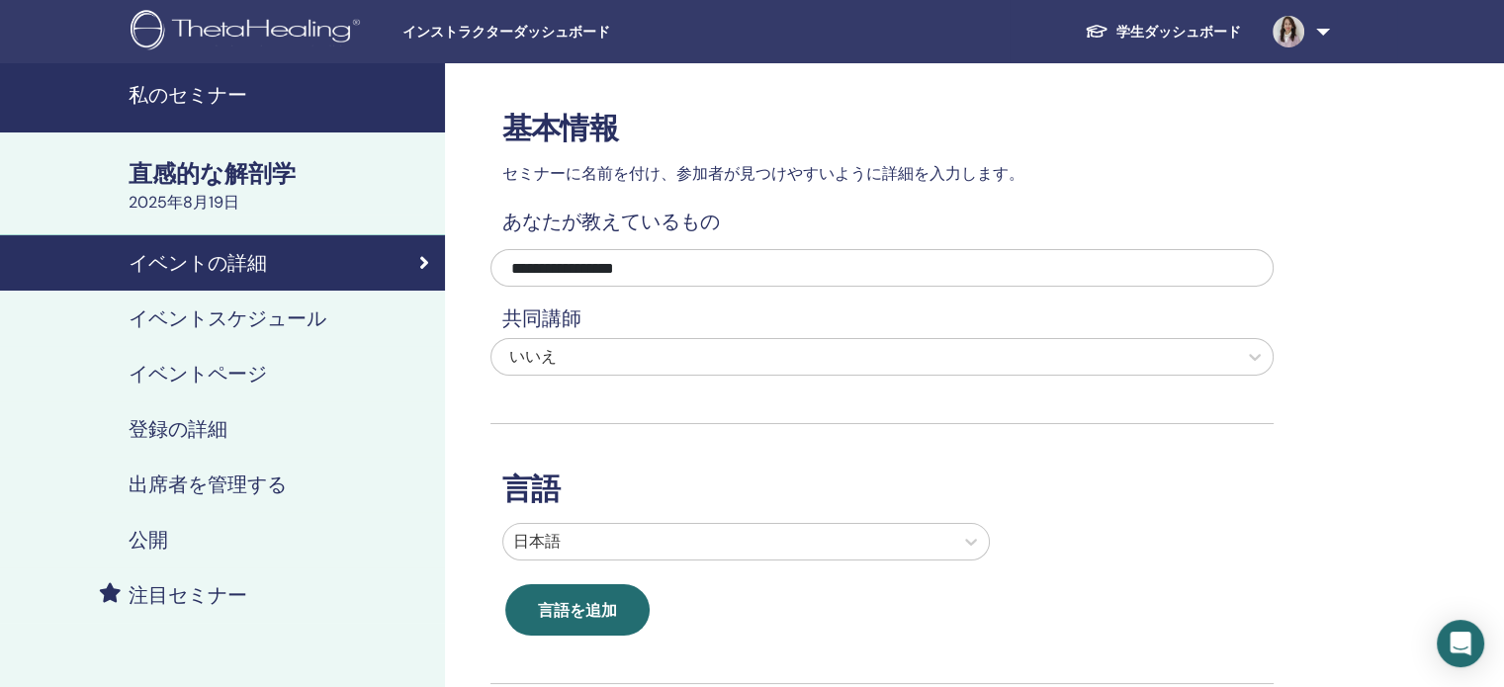
click at [162, 547] on font "公開" at bounding box center [149, 540] width 40 height 26
